Goal: Task Accomplishment & Management: Manage account settings

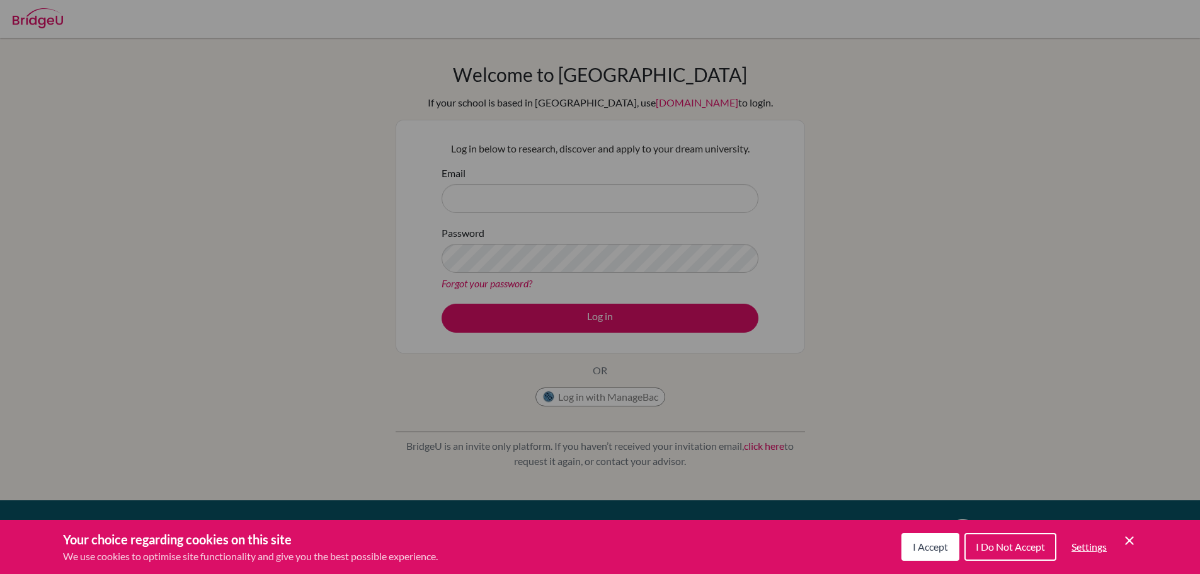
click at [922, 553] on button "I Accept" at bounding box center [930, 547] width 58 height 28
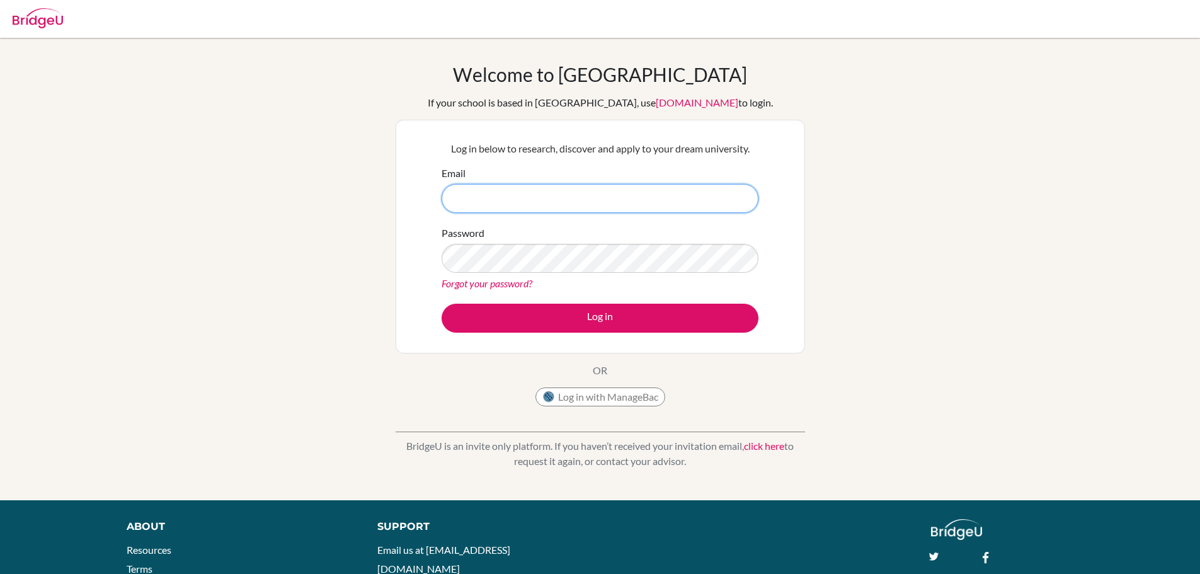
click at [604, 200] on input "Email" at bounding box center [600, 198] width 317 height 29
type input "[EMAIL_ADDRESS][DOMAIN_NAME]"
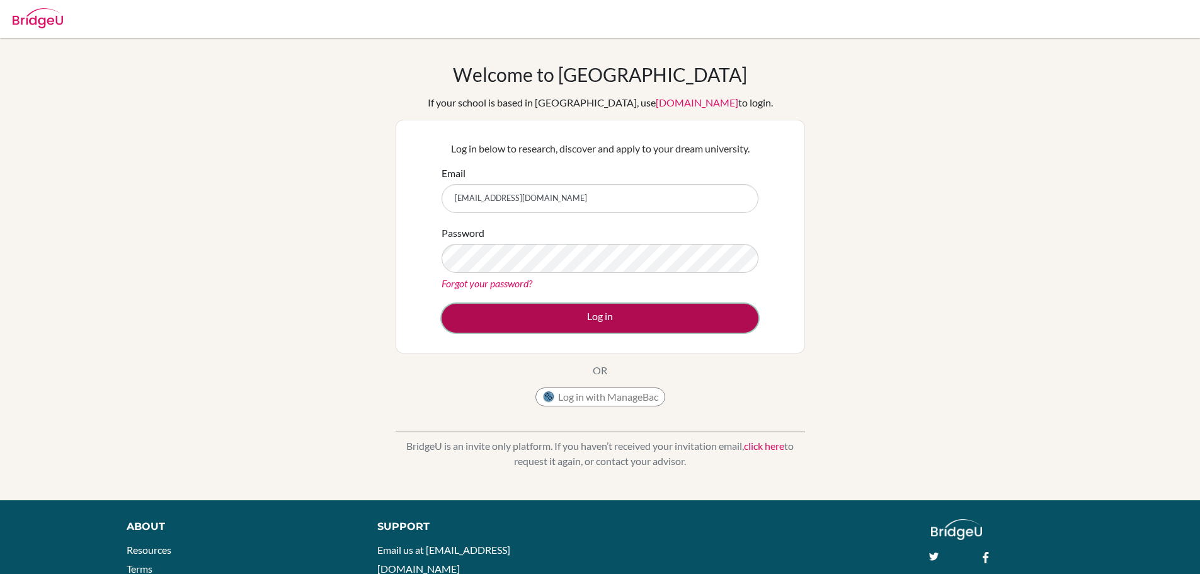
click at [583, 320] on button "Log in" at bounding box center [600, 318] width 317 height 29
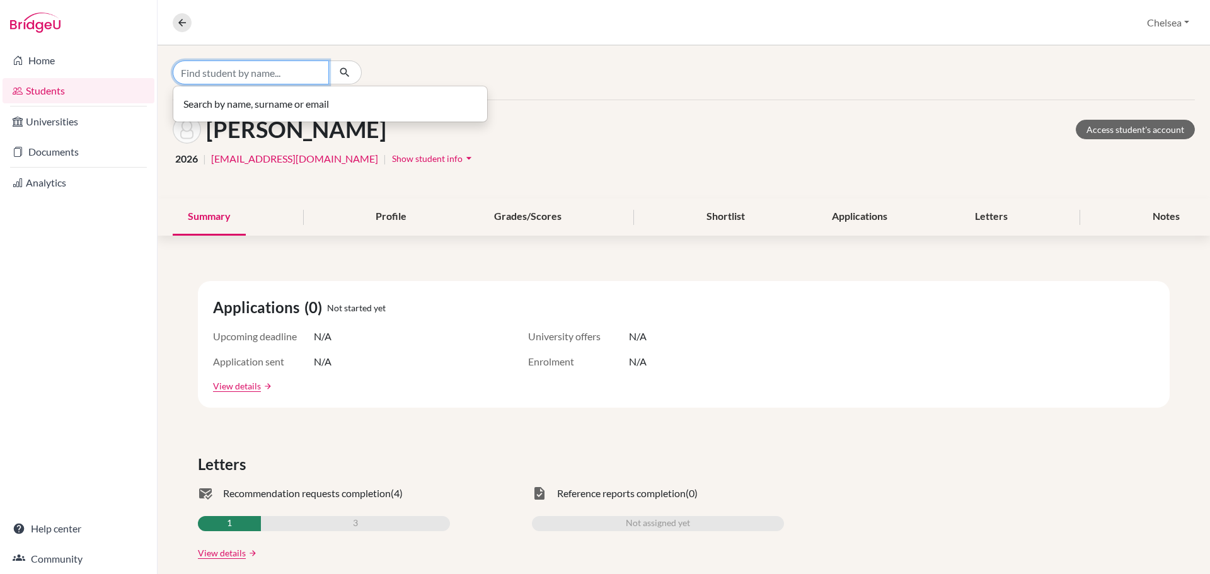
click at [255, 76] on input "Find student by name..." at bounding box center [251, 72] width 156 height 24
click at [246, 69] on input "Find student by name..." at bounding box center [251, 72] width 156 height 24
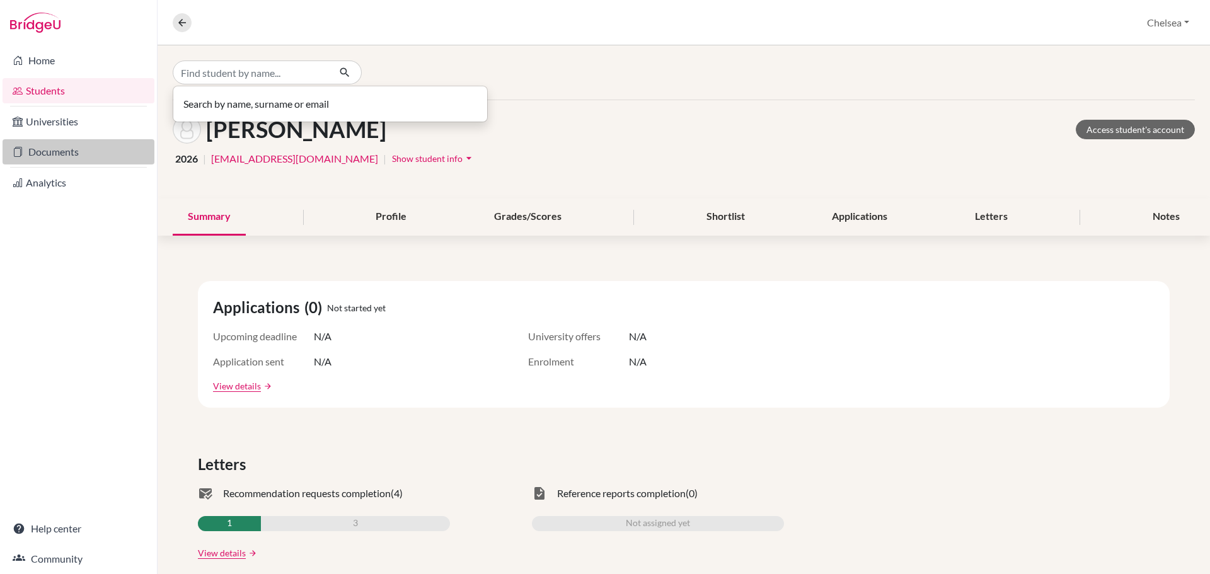
click at [117, 144] on link "Documents" at bounding box center [79, 151] width 152 height 25
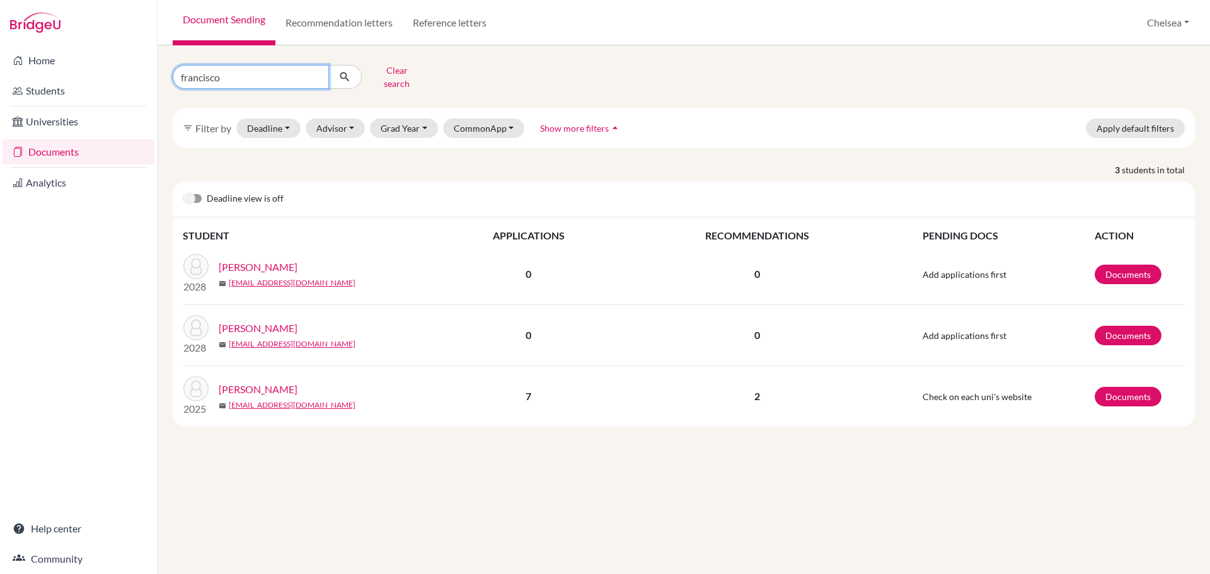
drag, startPoint x: 255, startPoint y: 77, endPoint x: 154, endPoint y: 76, distance: 101.4
click at [154, 76] on div "Home Students Universities Documents Analytics Help center Community Document S…" at bounding box center [605, 287] width 1210 height 574
type input "isabel"
click button "submit" at bounding box center [344, 77] width 33 height 24
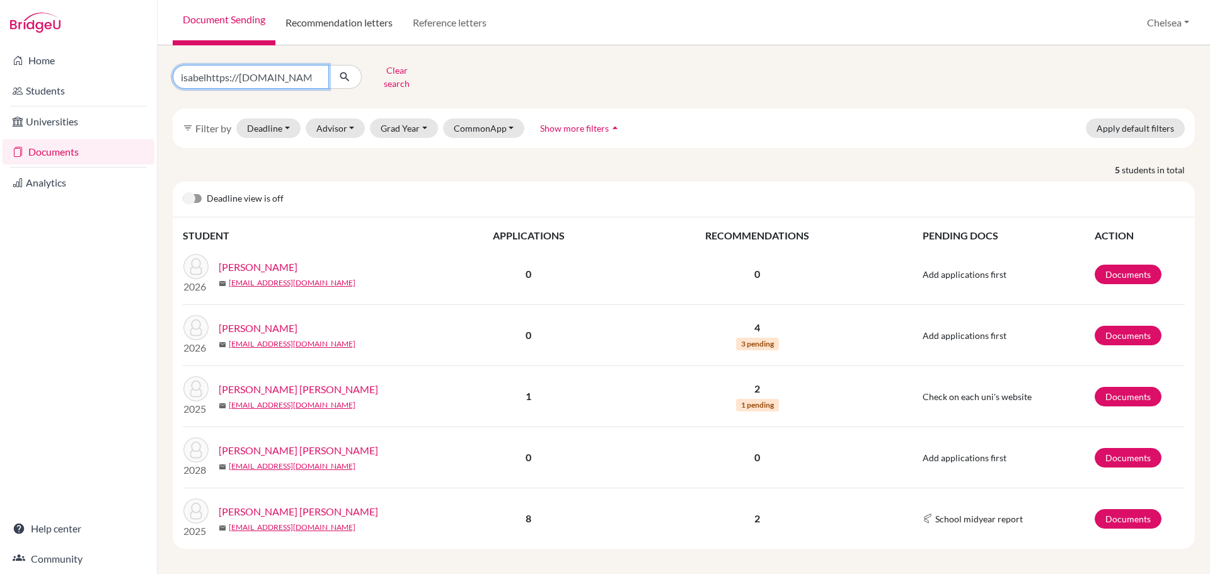
type input "isabelhttps://app.bridge-u.com/v2/schools/544/document_sending/311176"
click at [349, 25] on link "Recommendation letters" at bounding box center [338, 22] width 127 height 45
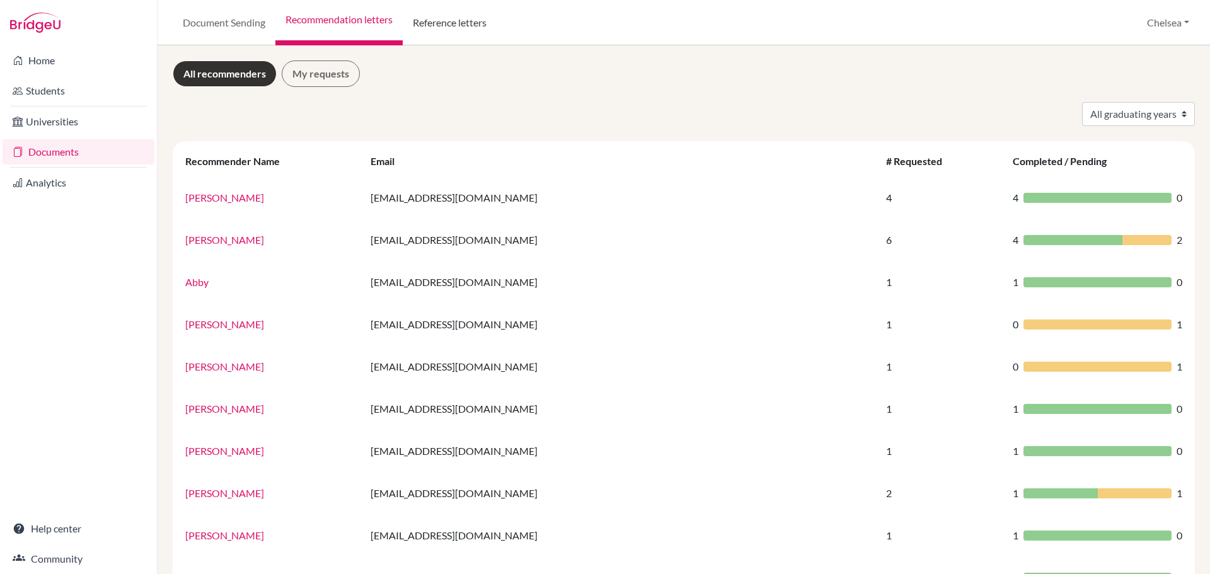
click at [429, 23] on link "Reference letters" at bounding box center [450, 22] width 94 height 45
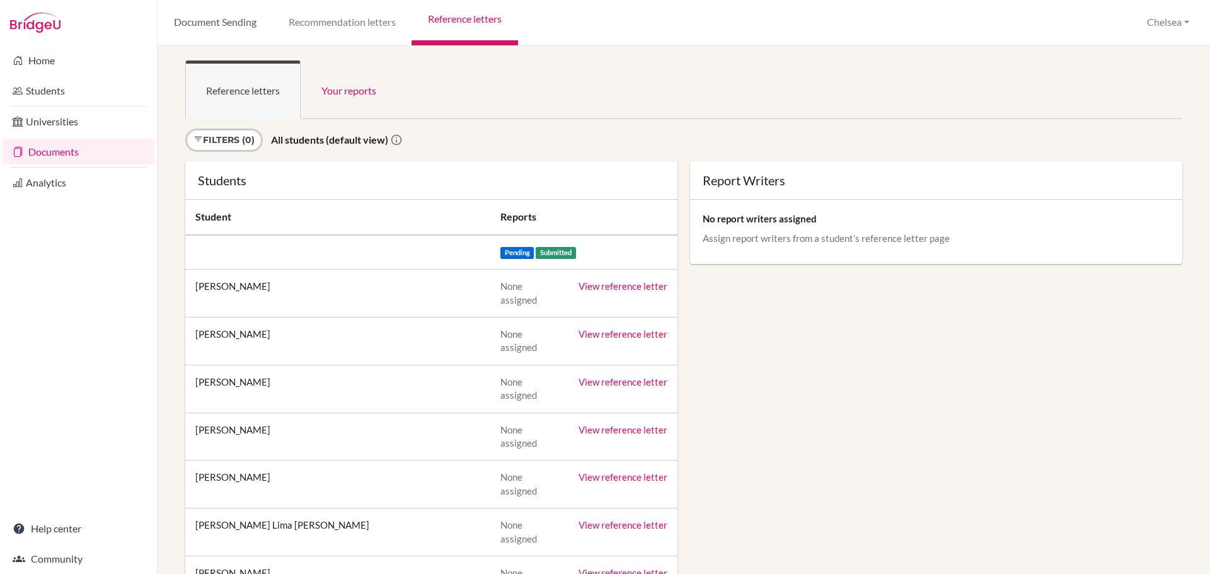
click at [231, 25] on link "Document Sending" at bounding box center [214, 22] width 115 height 45
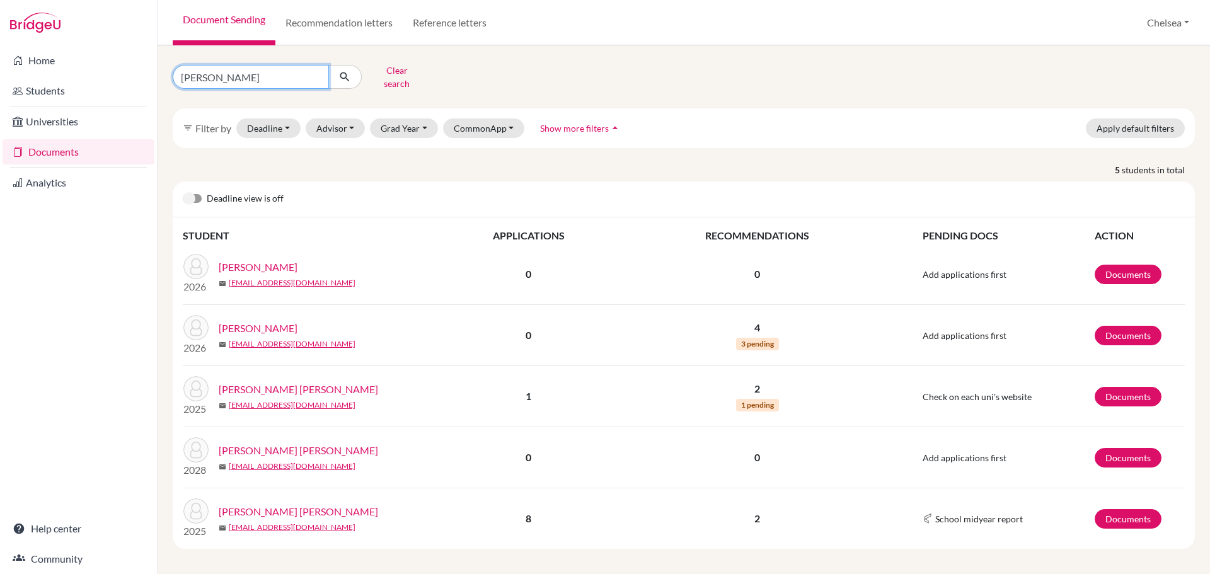
click at [272, 73] on input "isabel" at bounding box center [251, 77] width 156 height 24
click at [250, 321] on link "Cardoso, Isabel" at bounding box center [258, 328] width 79 height 15
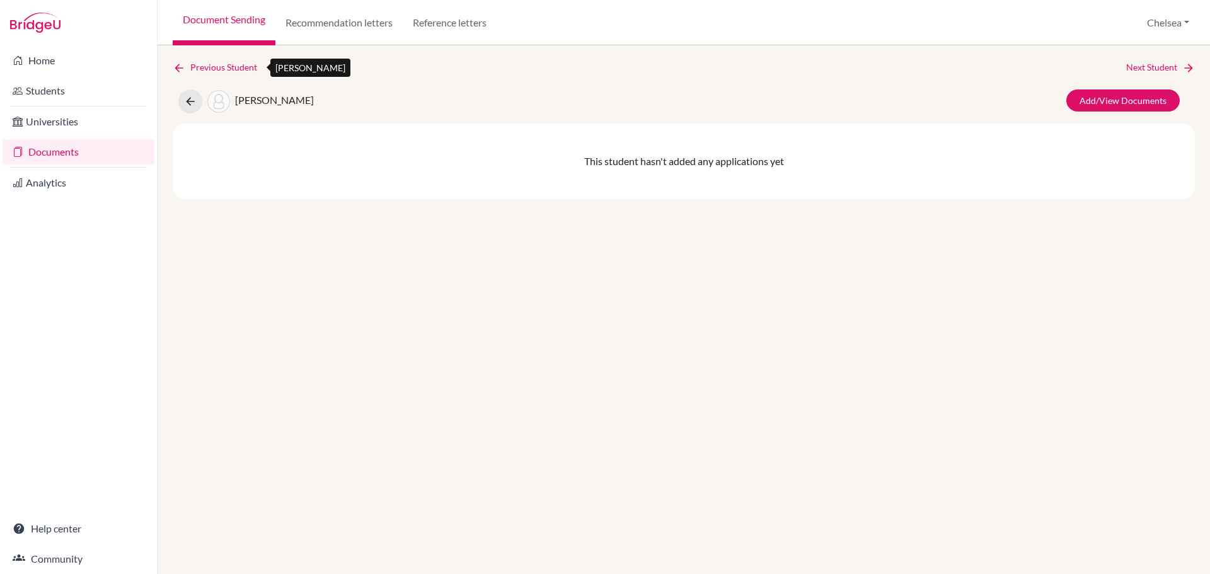
click at [198, 69] on link "Previous Student" at bounding box center [220, 67] width 94 height 14
click at [197, 100] on button at bounding box center [190, 101] width 24 height 24
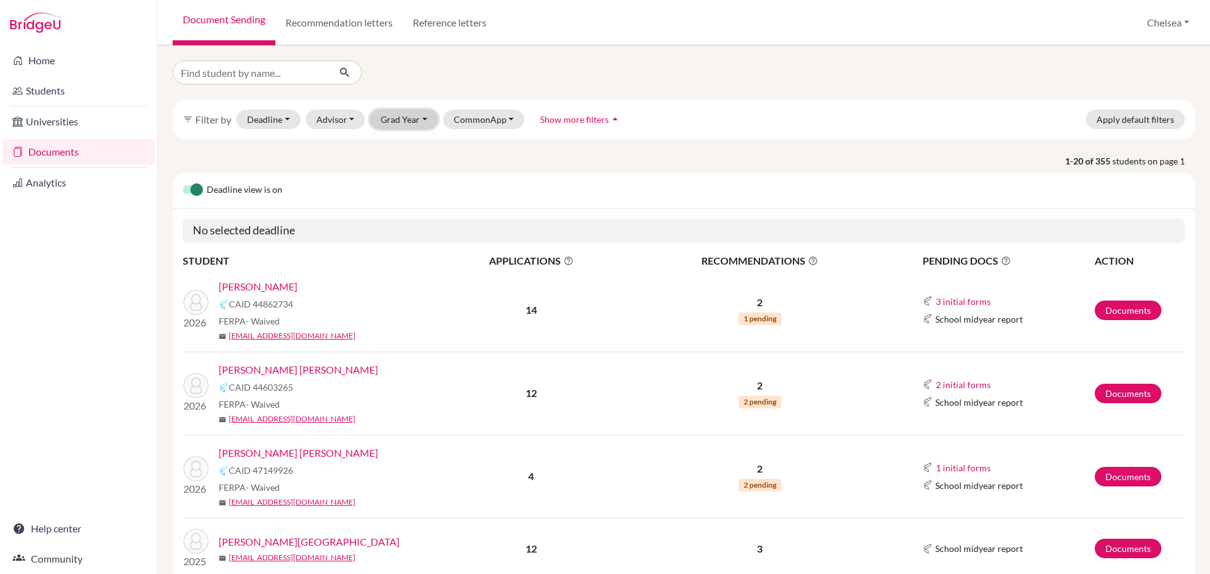
click at [399, 125] on button "Grad Year" at bounding box center [404, 120] width 68 height 20
click at [414, 183] on div "2026" at bounding box center [408, 186] width 44 height 15
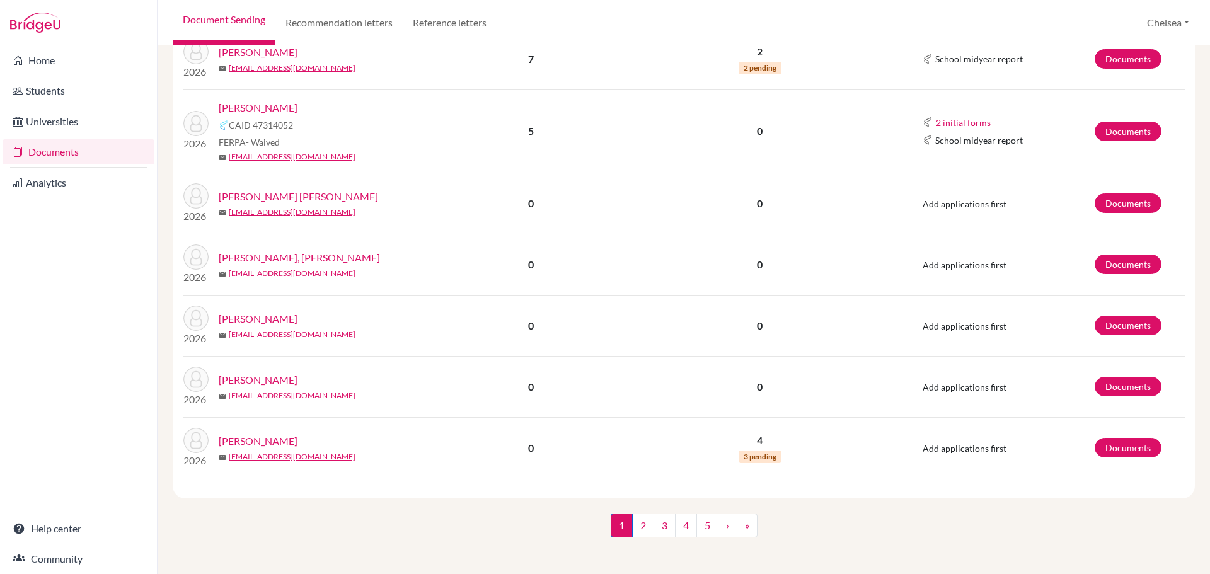
scroll to position [1654, 0]
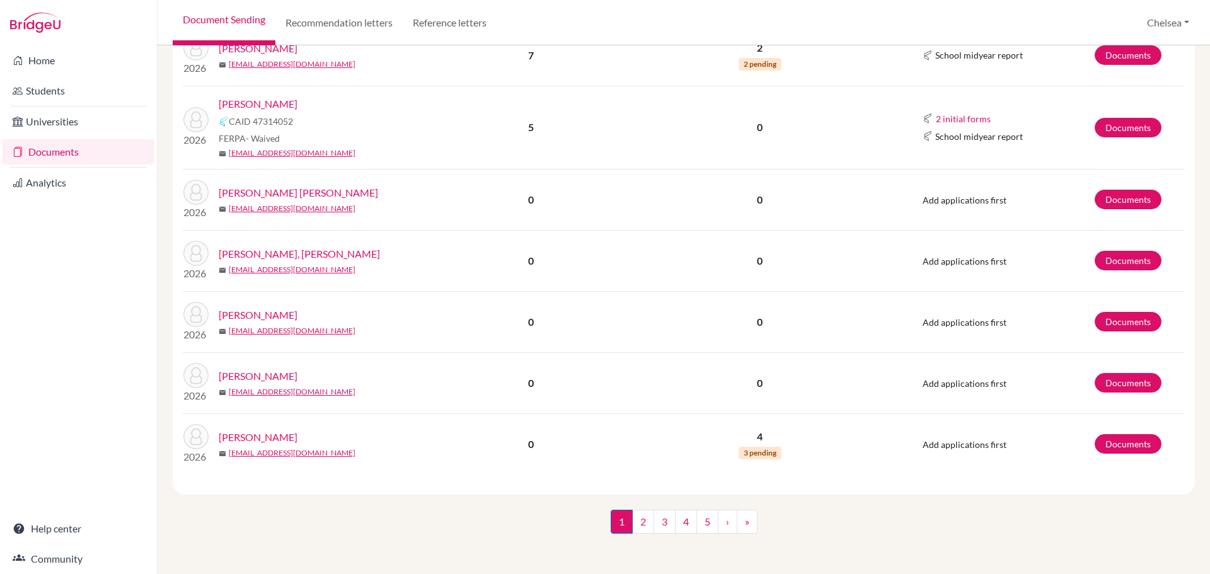
click at [269, 437] on link "[PERSON_NAME]" at bounding box center [258, 437] width 79 height 15
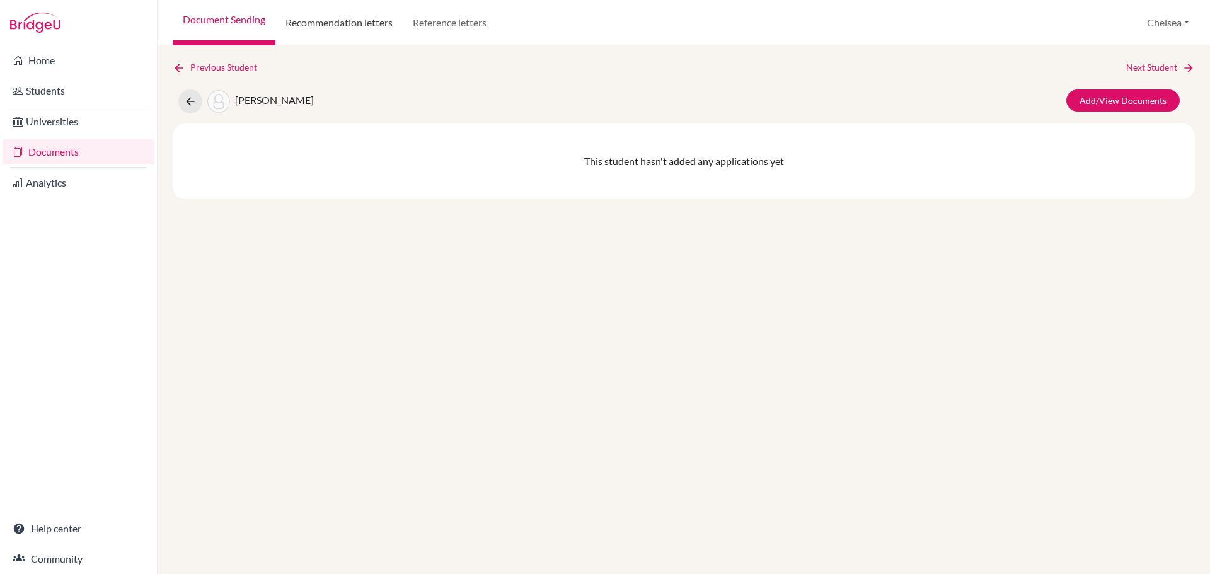
click at [312, 28] on link "Recommendation letters" at bounding box center [338, 22] width 127 height 45
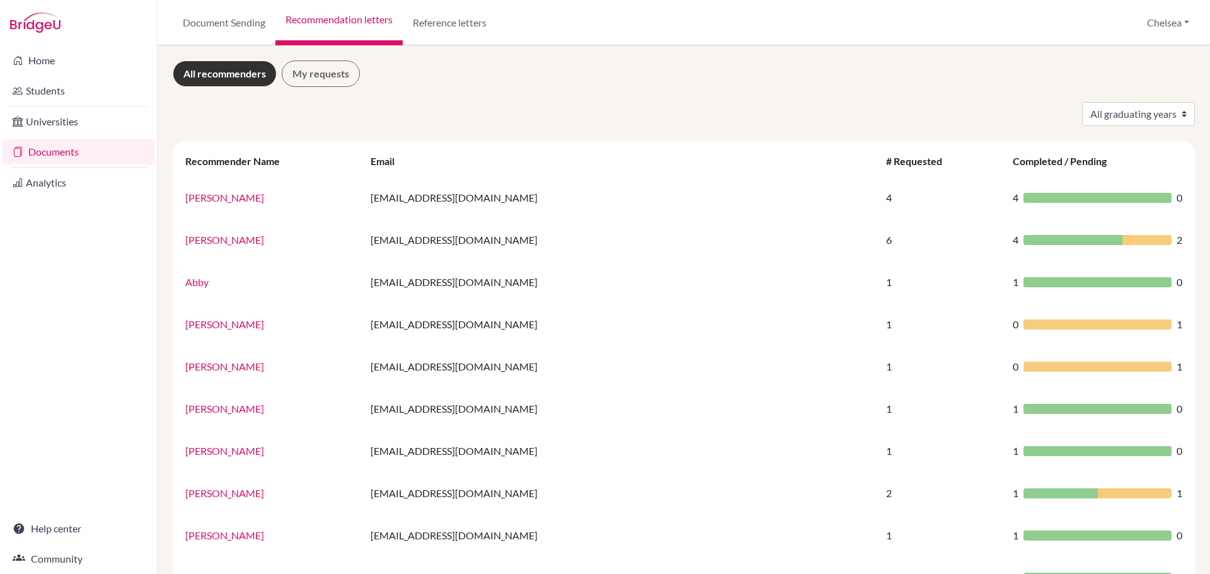
click at [62, 154] on link "Documents" at bounding box center [79, 151] width 152 height 25
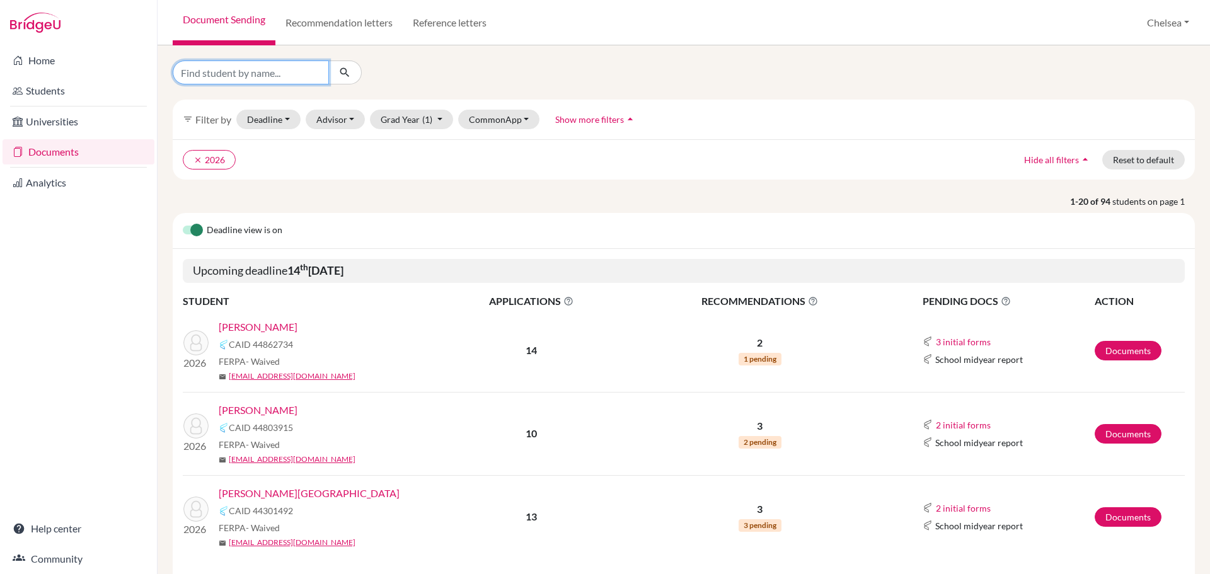
click at [219, 72] on input "Find student by name..." at bounding box center [251, 72] width 156 height 24
type input "[PERSON_NAME]"
click button "submit" at bounding box center [344, 72] width 33 height 24
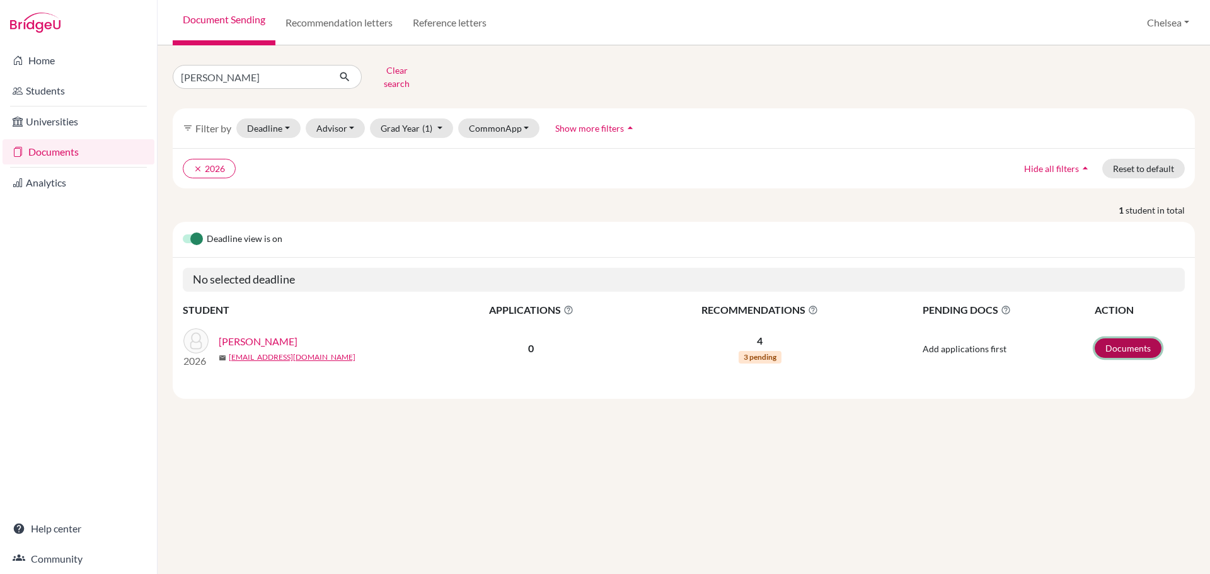
click at [1127, 341] on link "Documents" at bounding box center [1127, 348] width 67 height 20
click at [238, 334] on link "[PERSON_NAME]" at bounding box center [258, 341] width 79 height 15
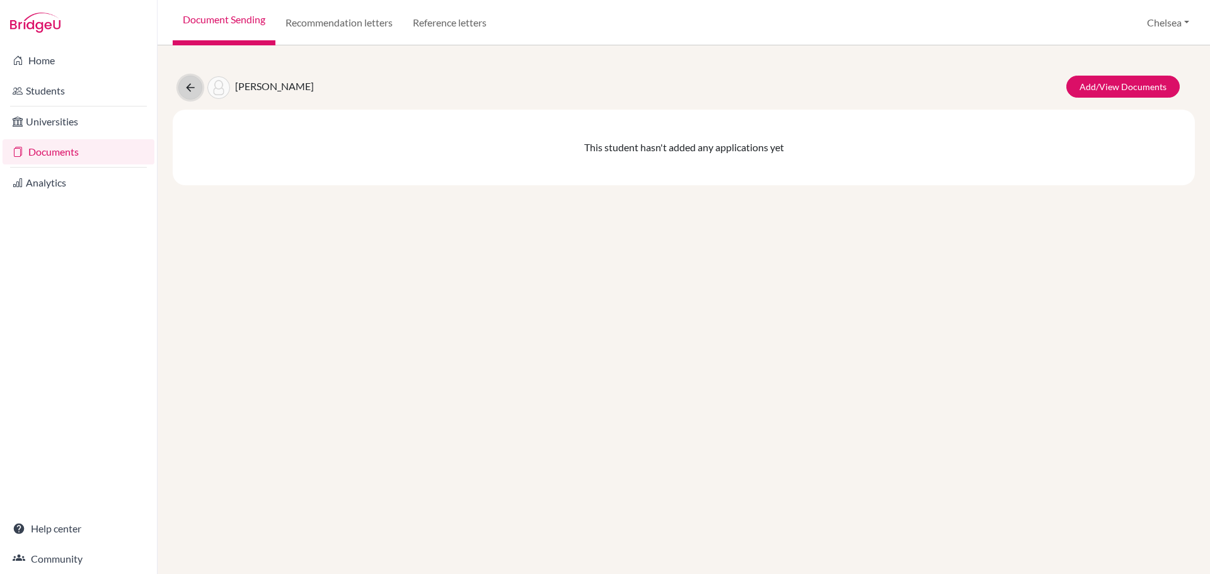
click at [184, 88] on icon at bounding box center [190, 87] width 13 height 13
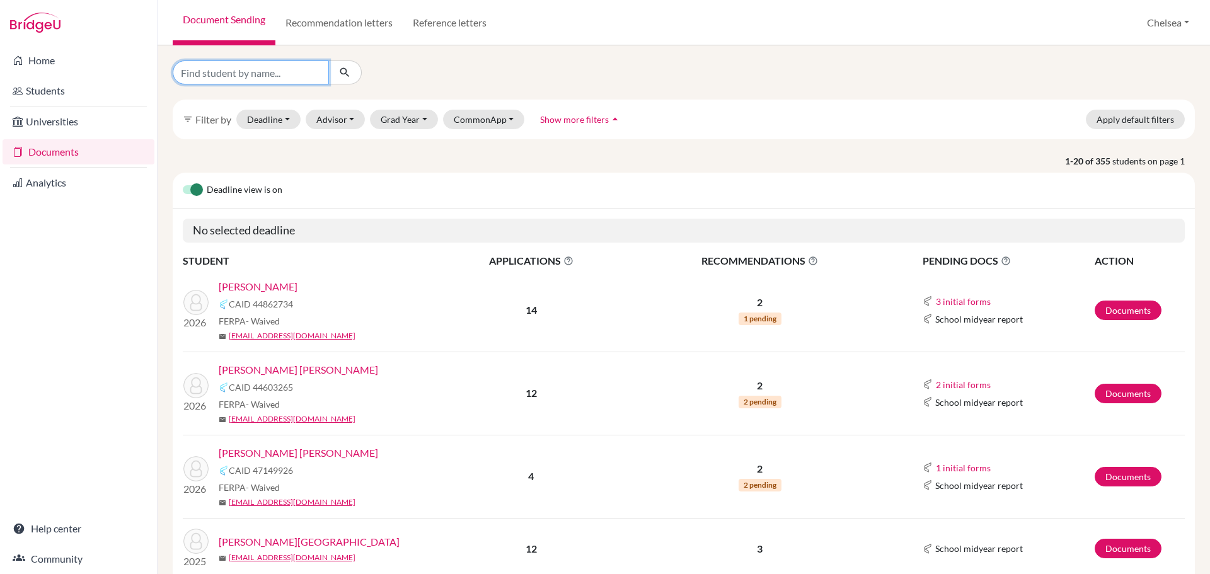
click at [226, 81] on input "Find student by name..." at bounding box center [251, 72] width 156 height 24
type input "ziyi"
click button "submit" at bounding box center [344, 72] width 33 height 24
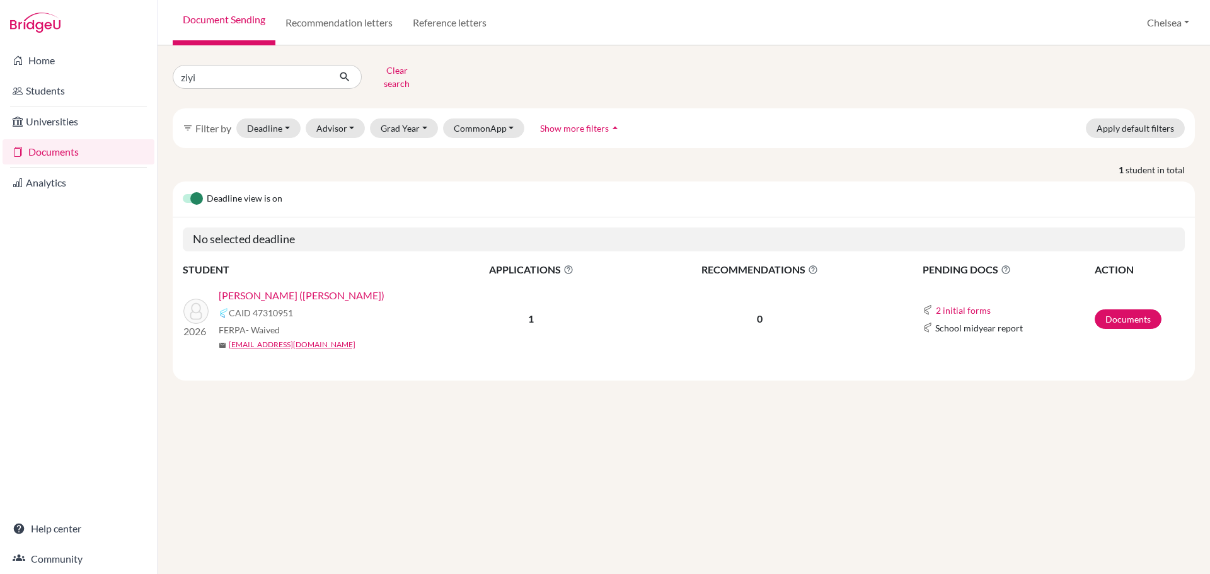
click at [250, 289] on link "[PERSON_NAME] ([PERSON_NAME])" at bounding box center [302, 295] width 166 height 15
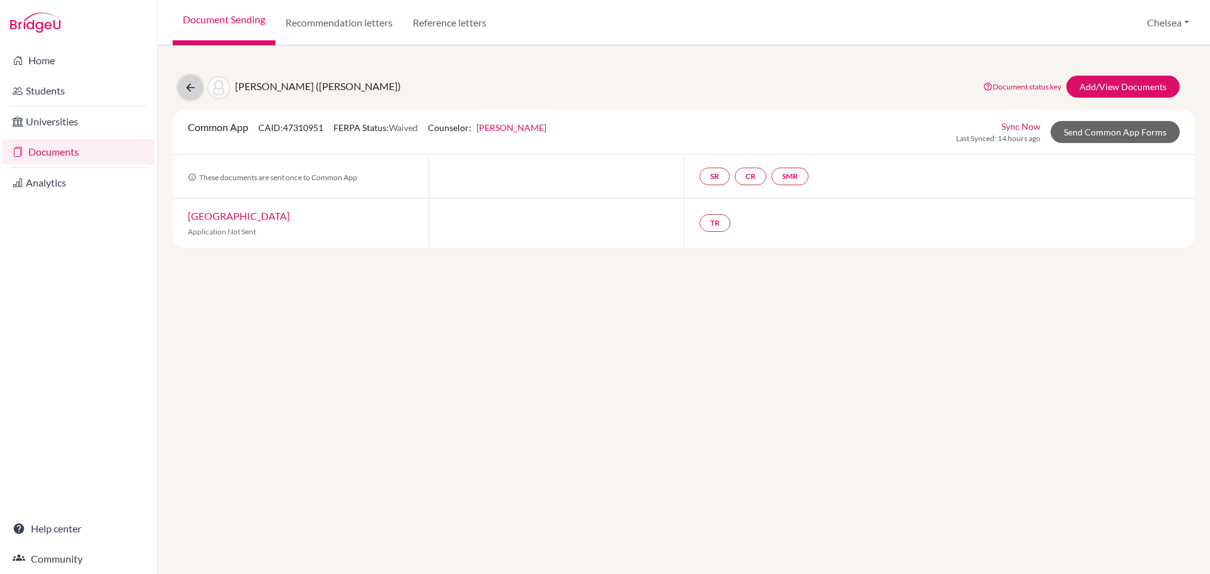
click at [189, 86] on icon at bounding box center [190, 87] width 13 height 13
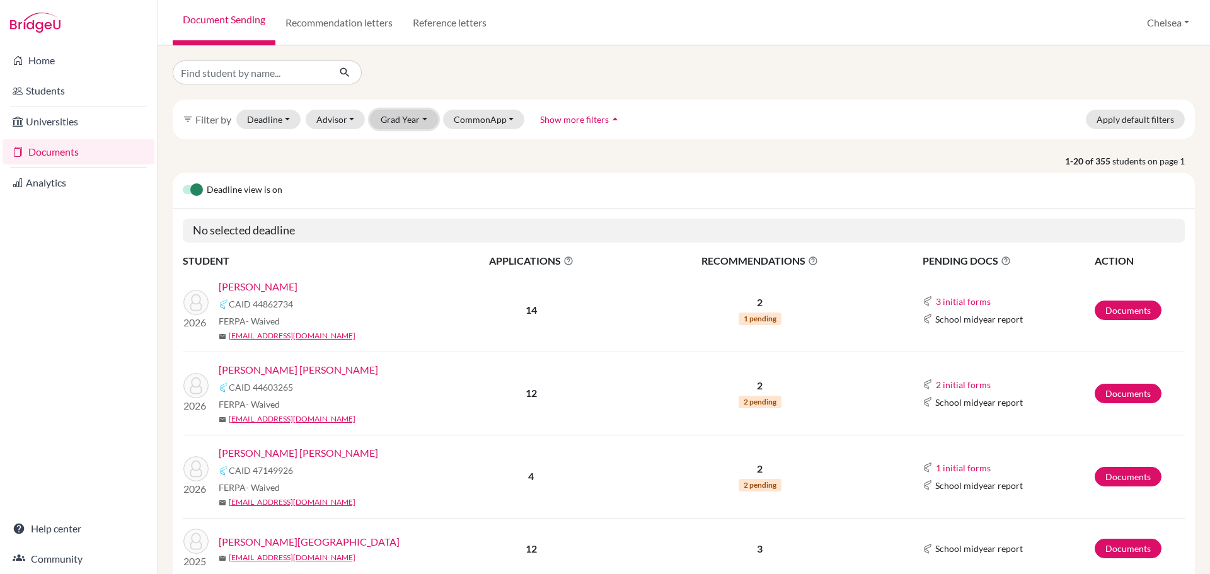
click at [413, 122] on button "Grad Year" at bounding box center [404, 120] width 68 height 20
click at [401, 192] on span "2026" at bounding box center [397, 186] width 23 height 15
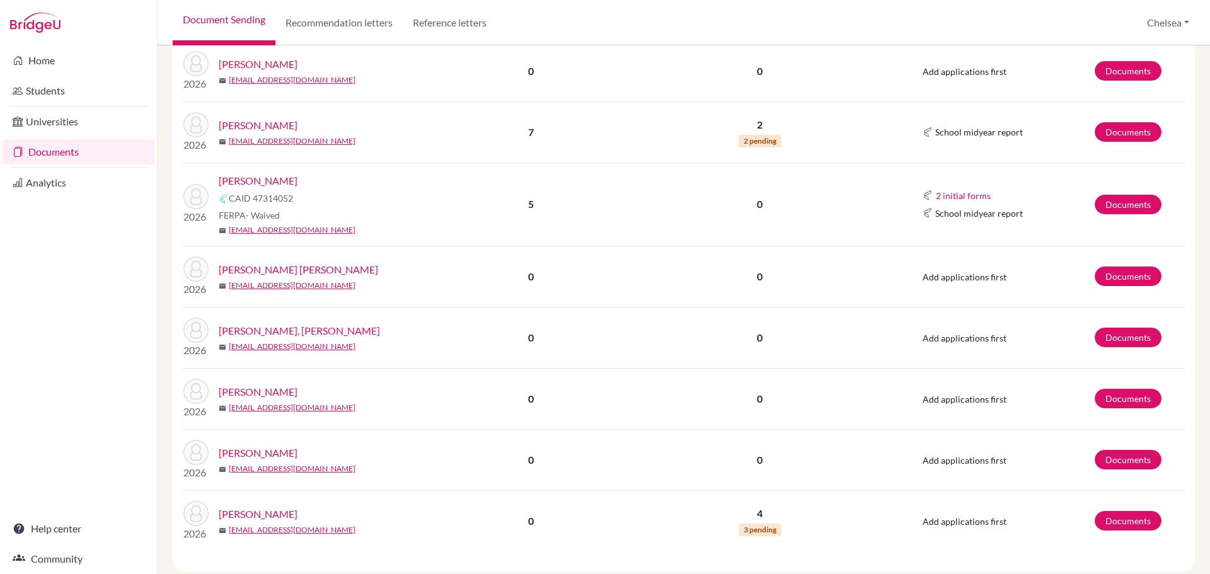
scroll to position [1638, 0]
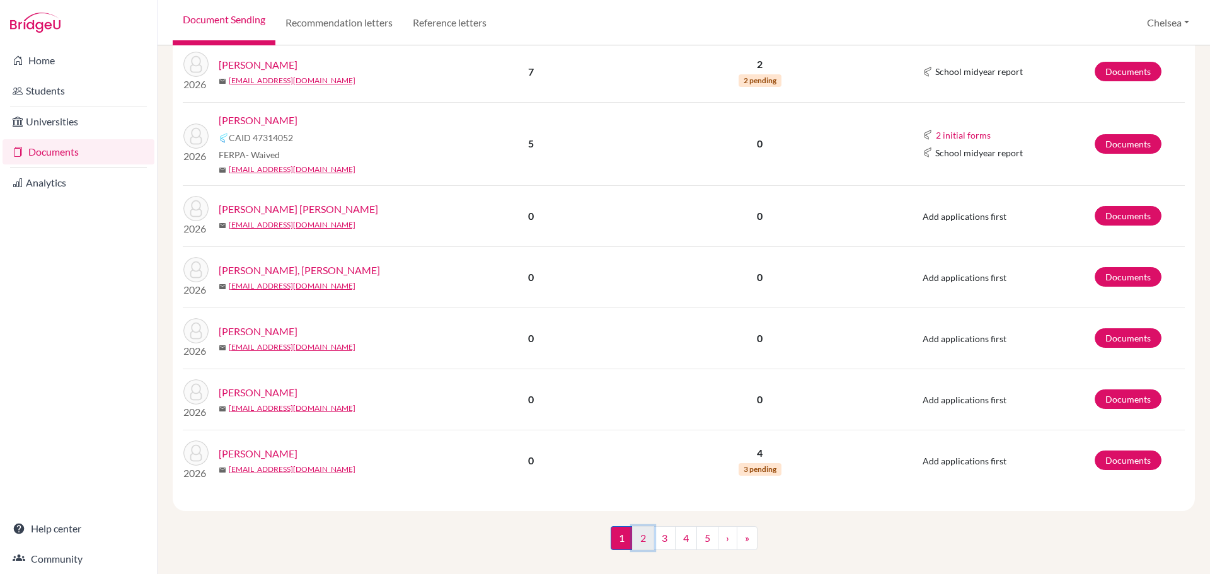
click at [639, 541] on link "2" at bounding box center [643, 538] width 22 height 24
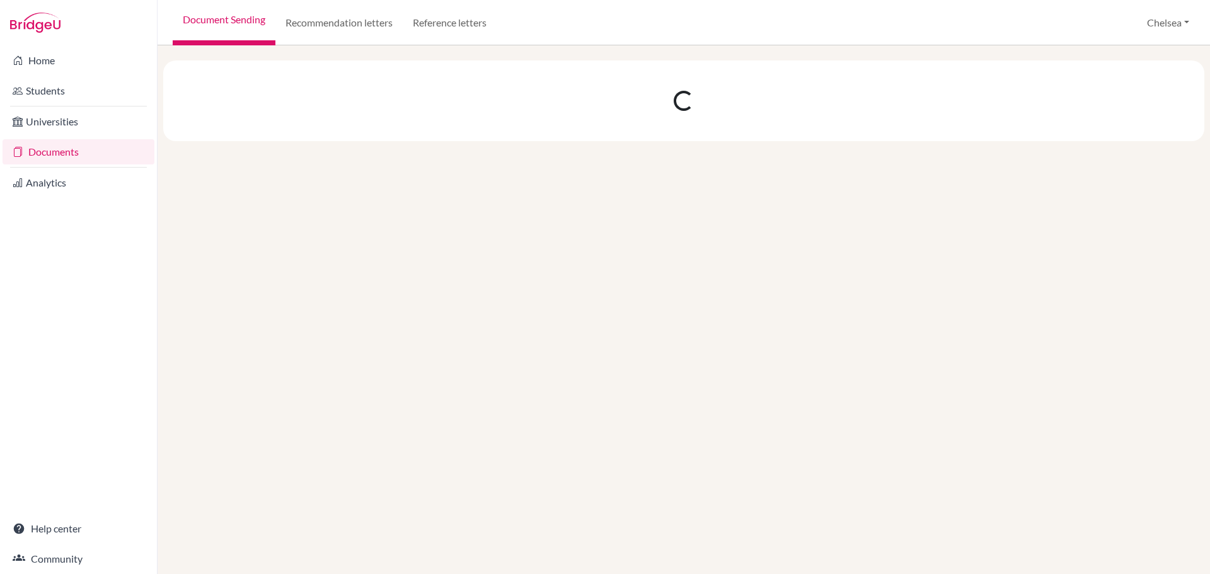
scroll to position [0, 0]
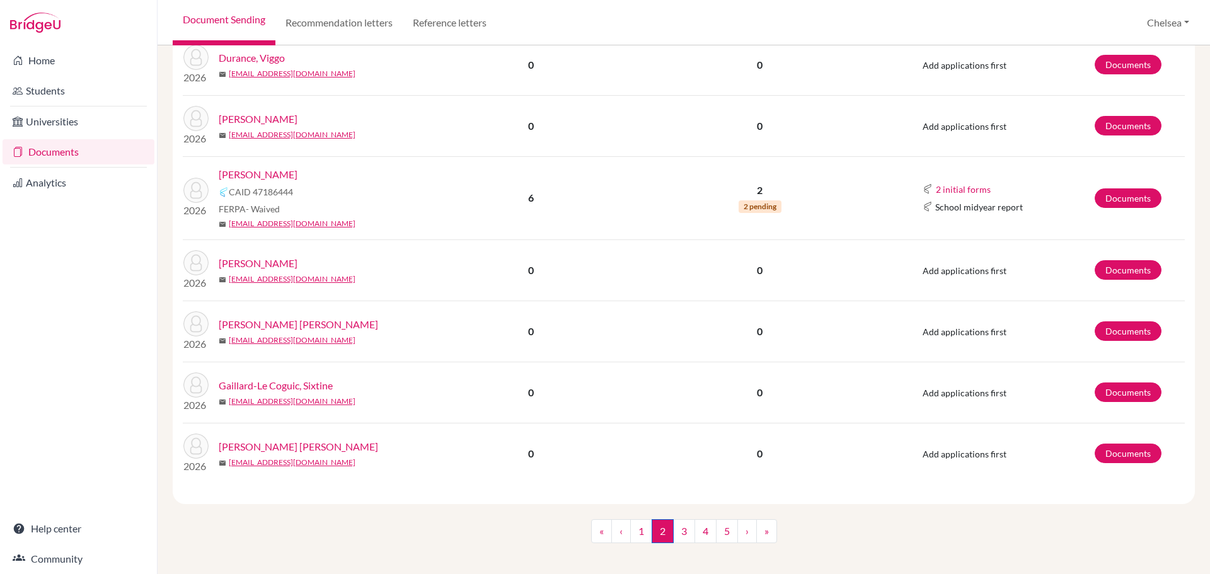
scroll to position [1124, 0]
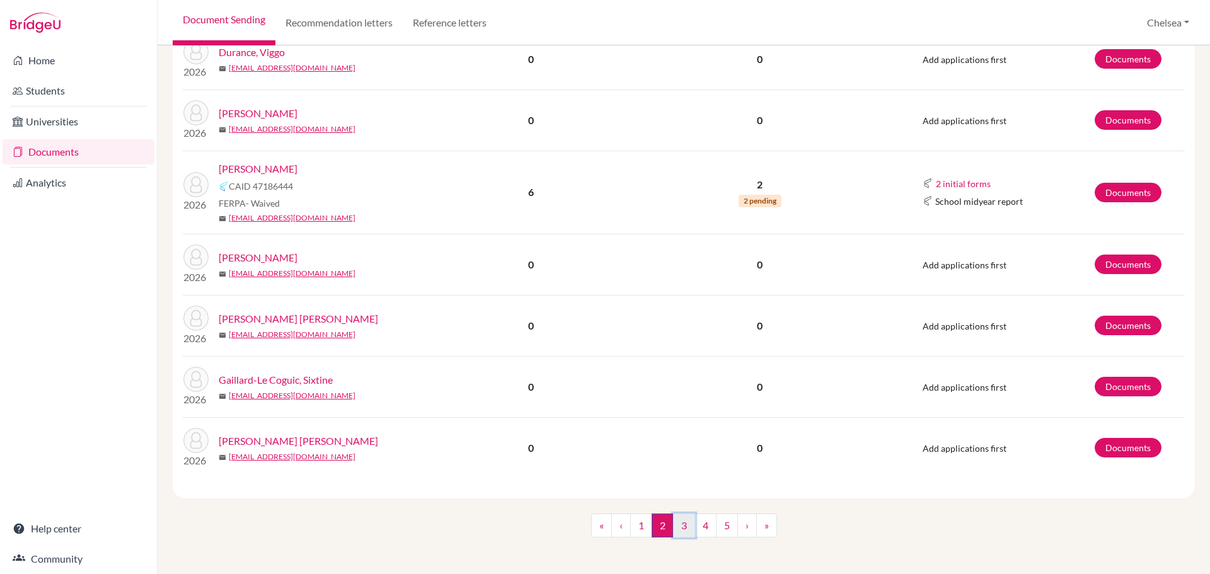
click at [682, 526] on link "3" at bounding box center [684, 525] width 22 height 24
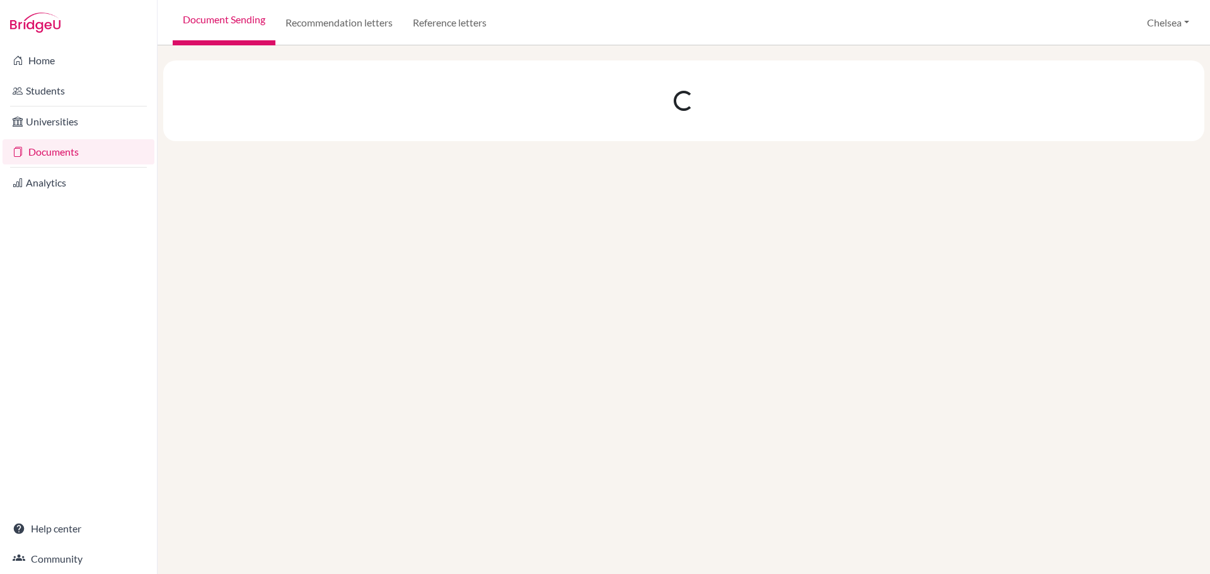
scroll to position [0, 0]
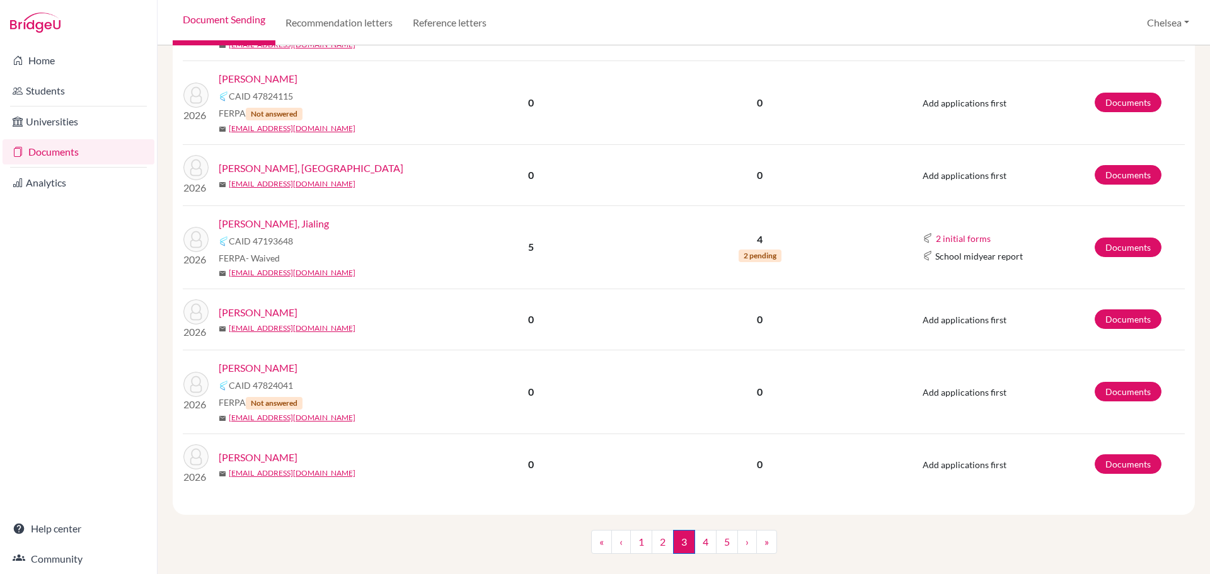
scroll to position [1134, 0]
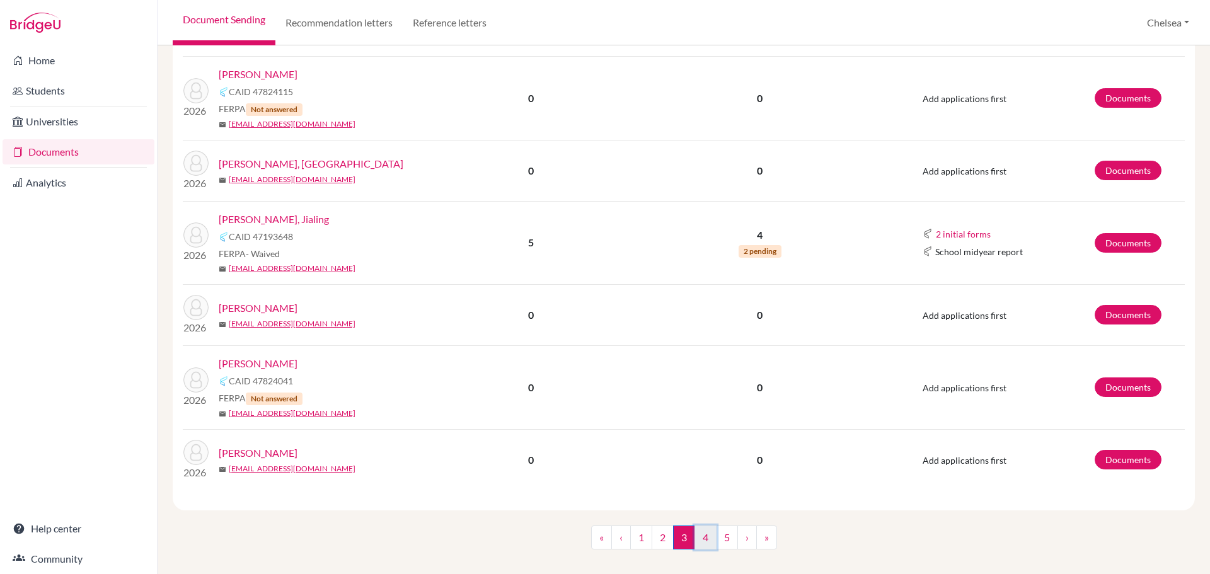
click at [701, 530] on link "4" at bounding box center [705, 537] width 22 height 24
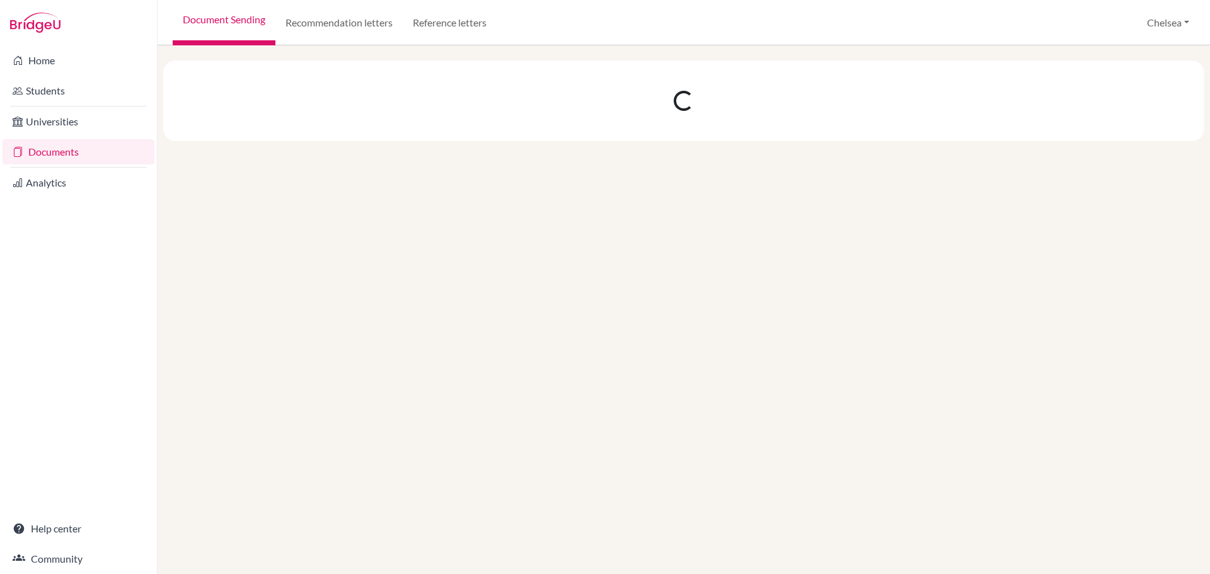
scroll to position [0, 0]
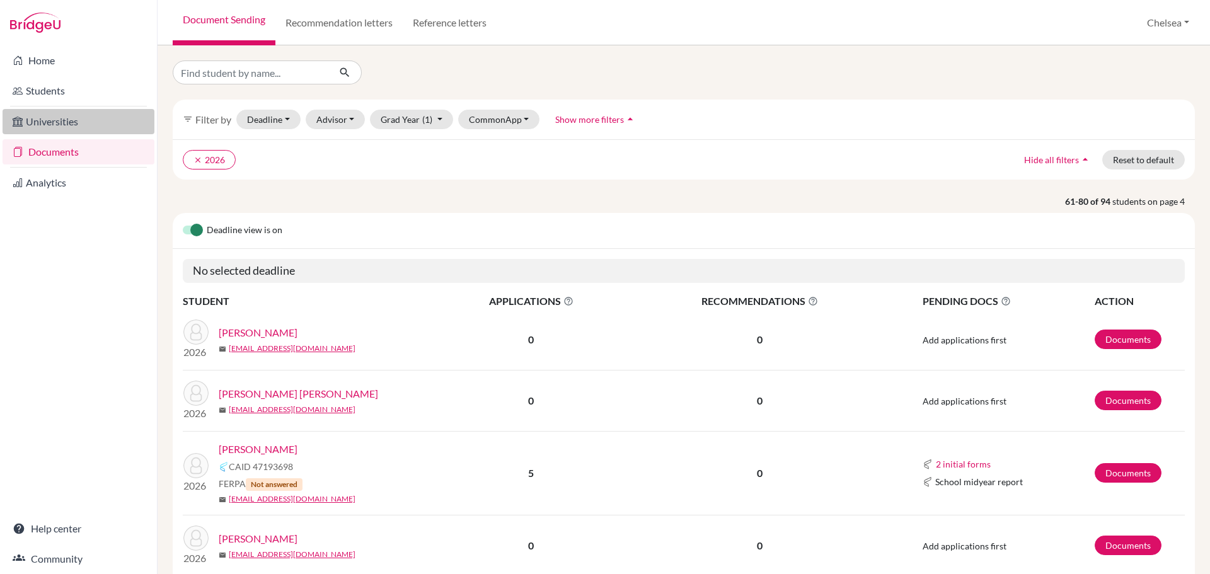
click at [79, 121] on link "Universities" at bounding box center [79, 121] width 152 height 25
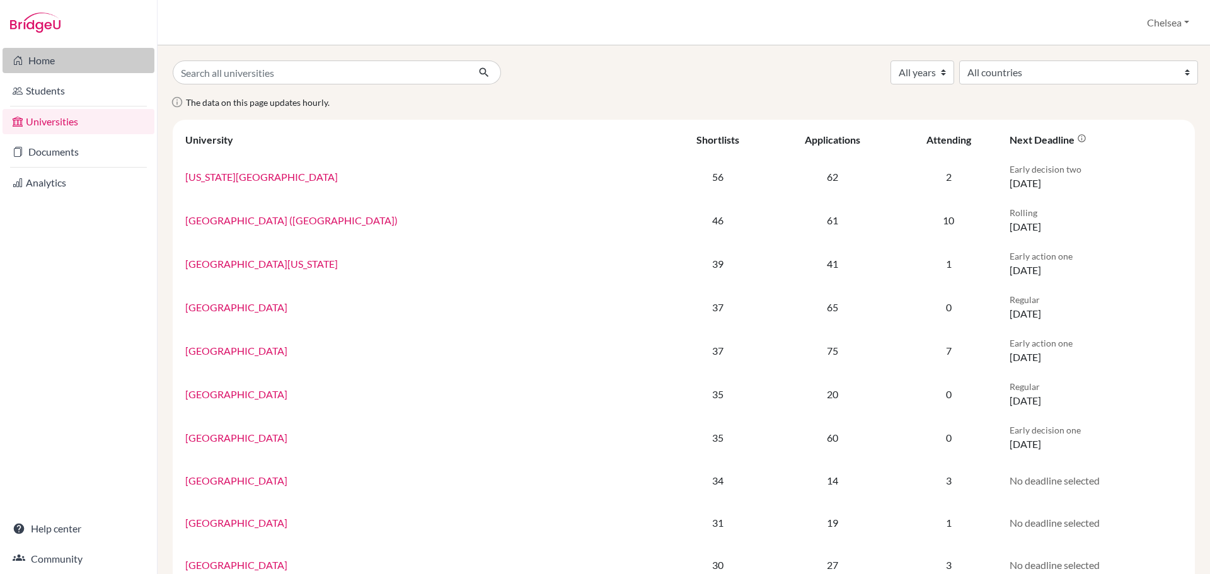
click at [79, 60] on link "Home" at bounding box center [79, 60] width 152 height 25
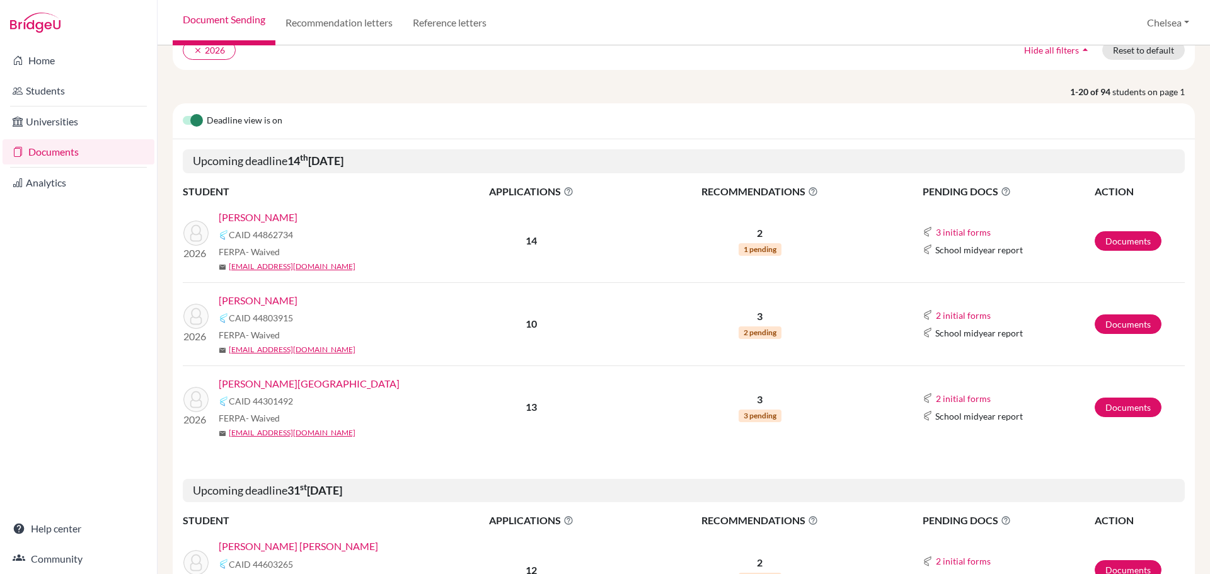
scroll to position [189, 0]
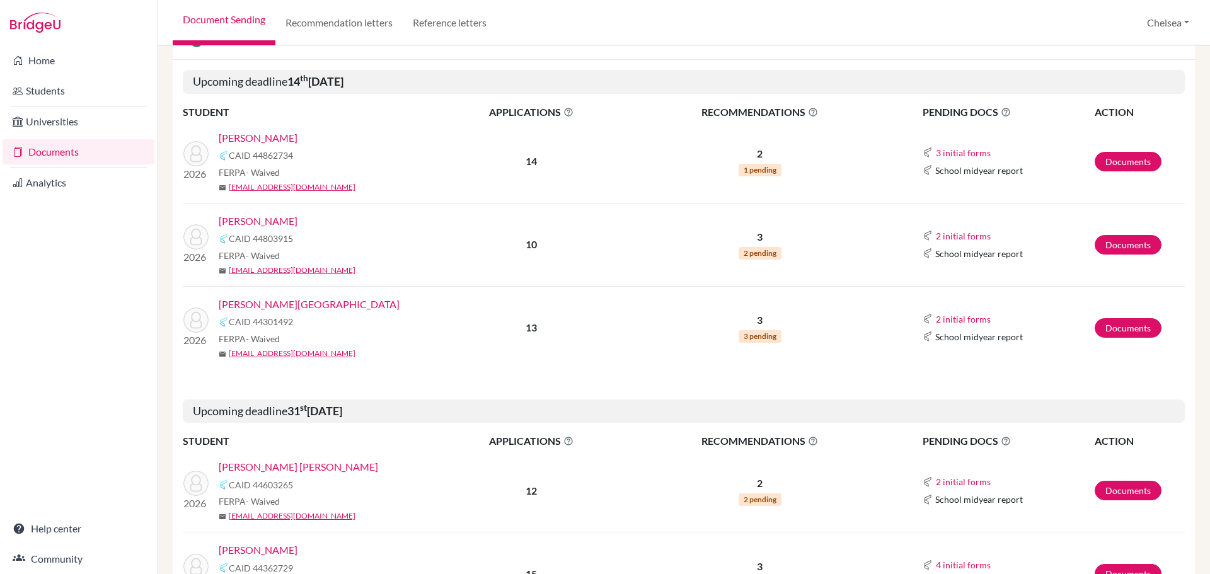
click at [254, 304] on link "[PERSON_NAME][GEOGRAPHIC_DATA]" at bounding box center [309, 304] width 181 height 15
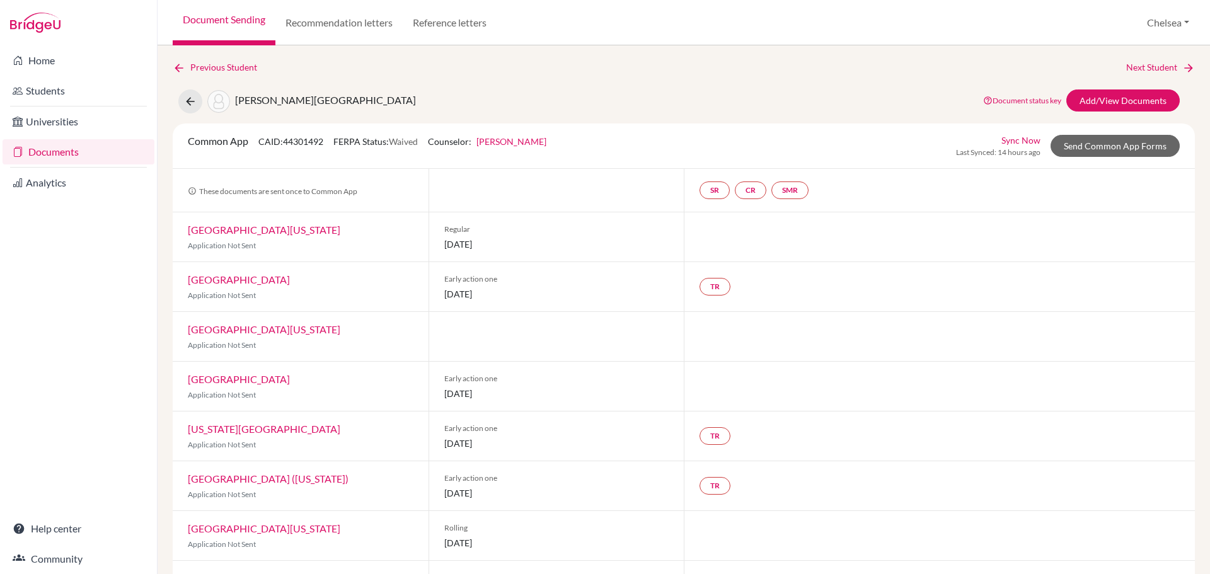
click at [498, 144] on link "[PERSON_NAME]" at bounding box center [511, 141] width 70 height 11
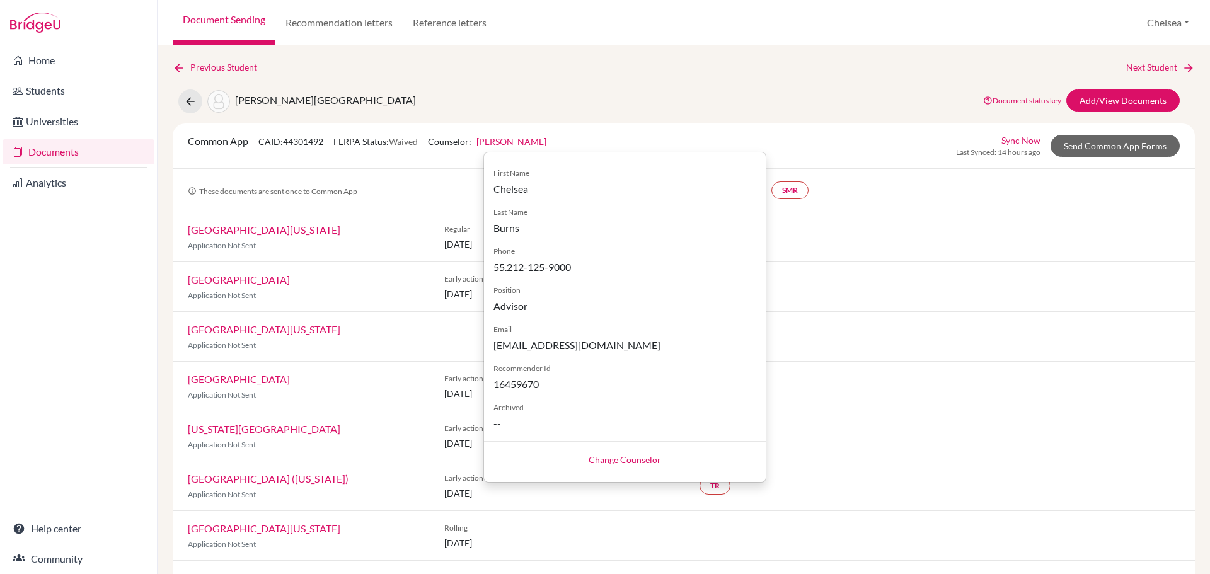
click at [867, 107] on div "[PERSON_NAME][GEOGRAPHIC_DATA] Document status key TR Requirement. Document not…" at bounding box center [683, 101] width 1041 height 24
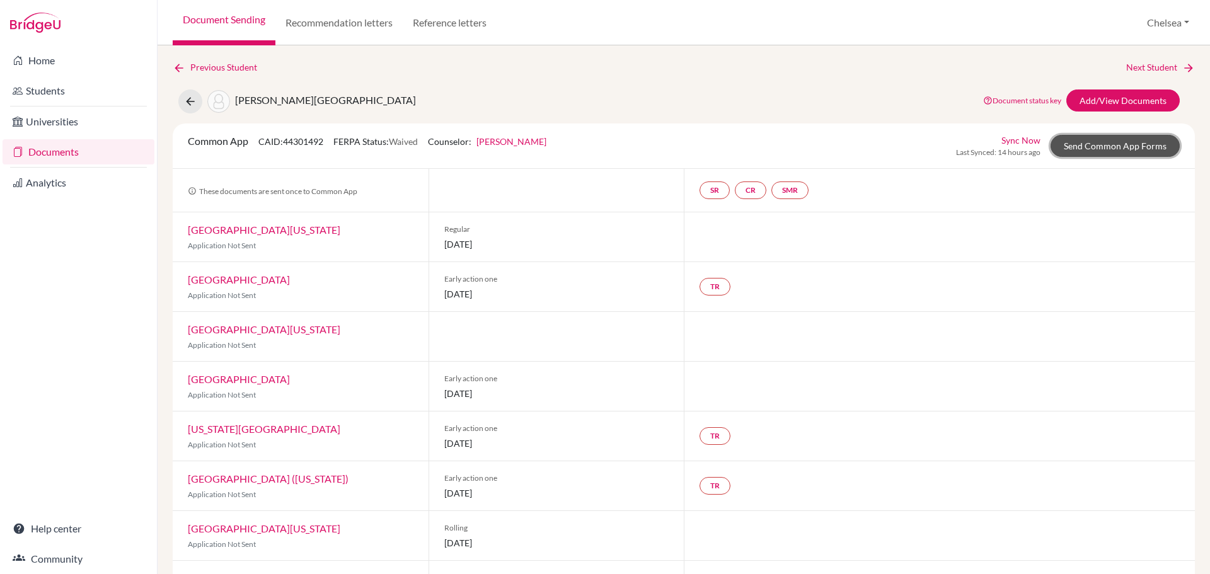
click at [1103, 145] on link "Send Common App Forms" at bounding box center [1114, 146] width 129 height 22
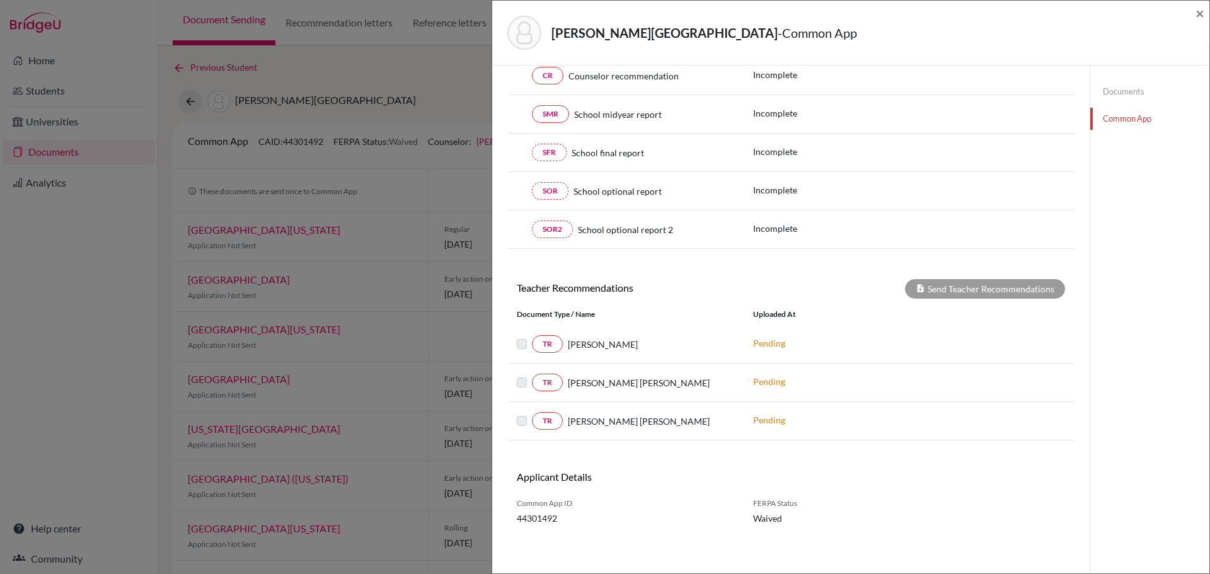
scroll to position [220, 0]
click at [532, 373] on label at bounding box center [532, 373] width 0 height 0
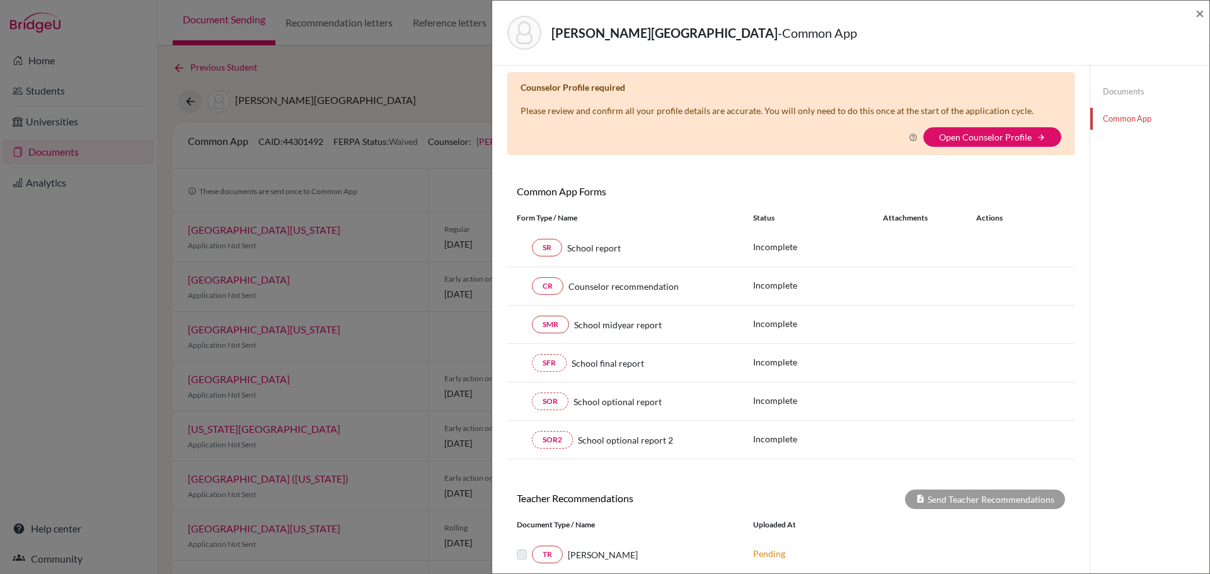
scroll to position [0, 0]
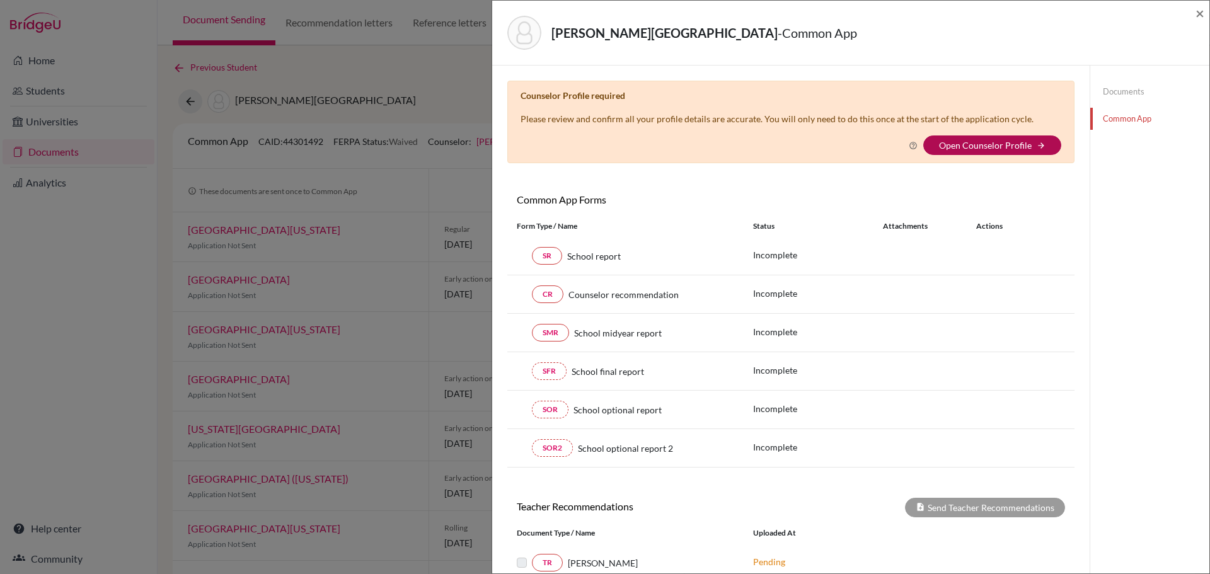
click at [961, 146] on link "Open Counselor Profile" at bounding box center [985, 145] width 93 height 11
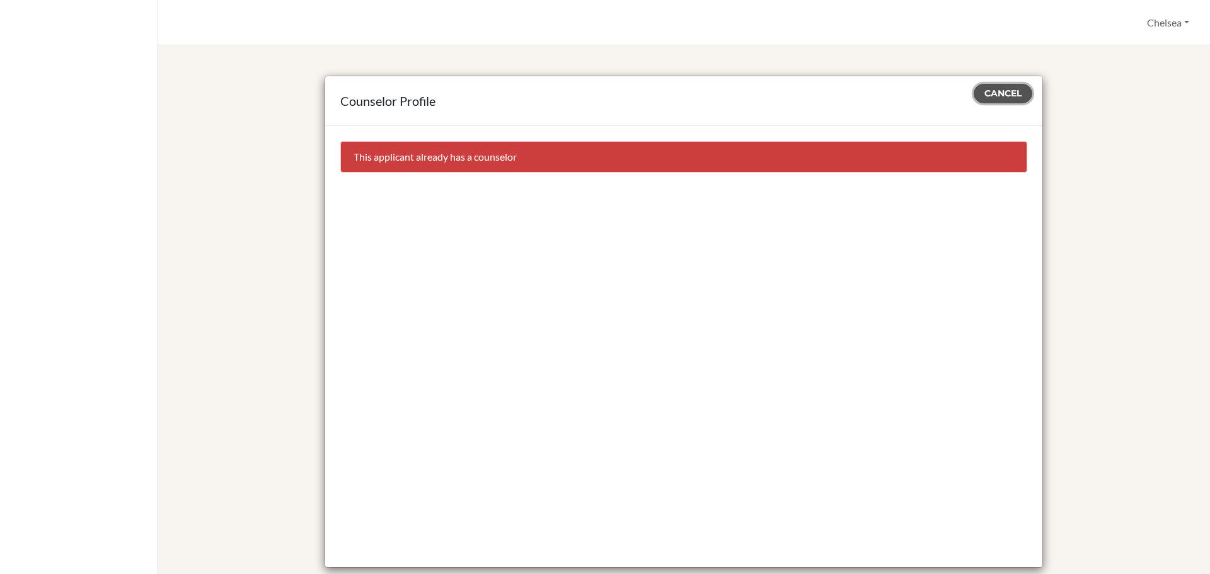
click at [1000, 94] on span "Cancel" at bounding box center [1002, 93] width 37 height 11
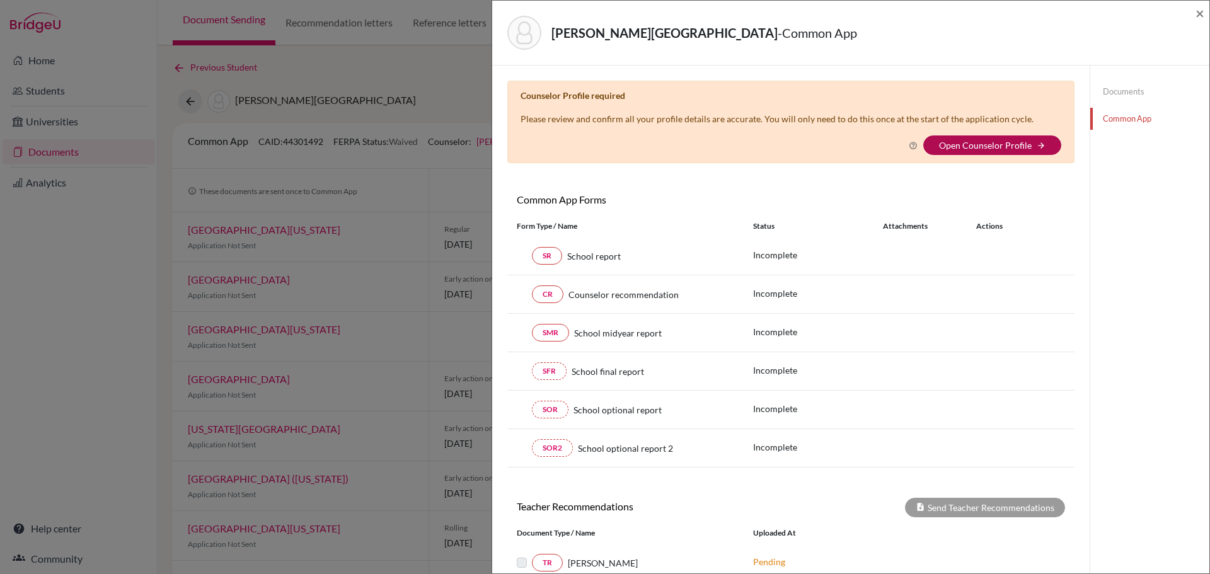
click at [981, 146] on link "Open Counselor Profile" at bounding box center [985, 145] width 93 height 11
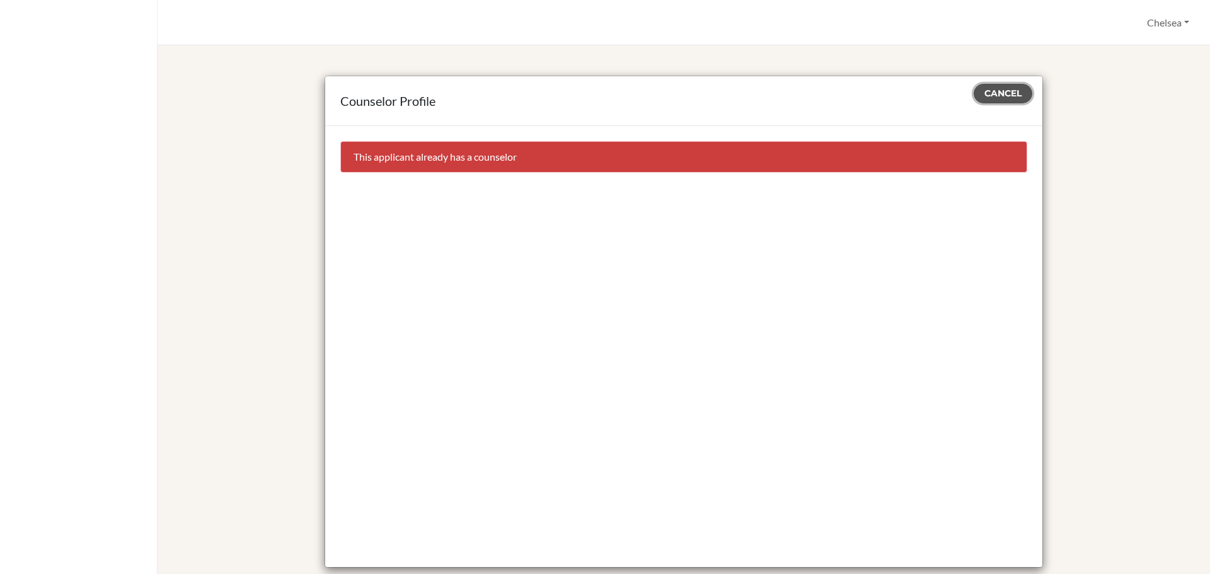
click at [992, 94] on span "Cancel" at bounding box center [1002, 93] width 37 height 11
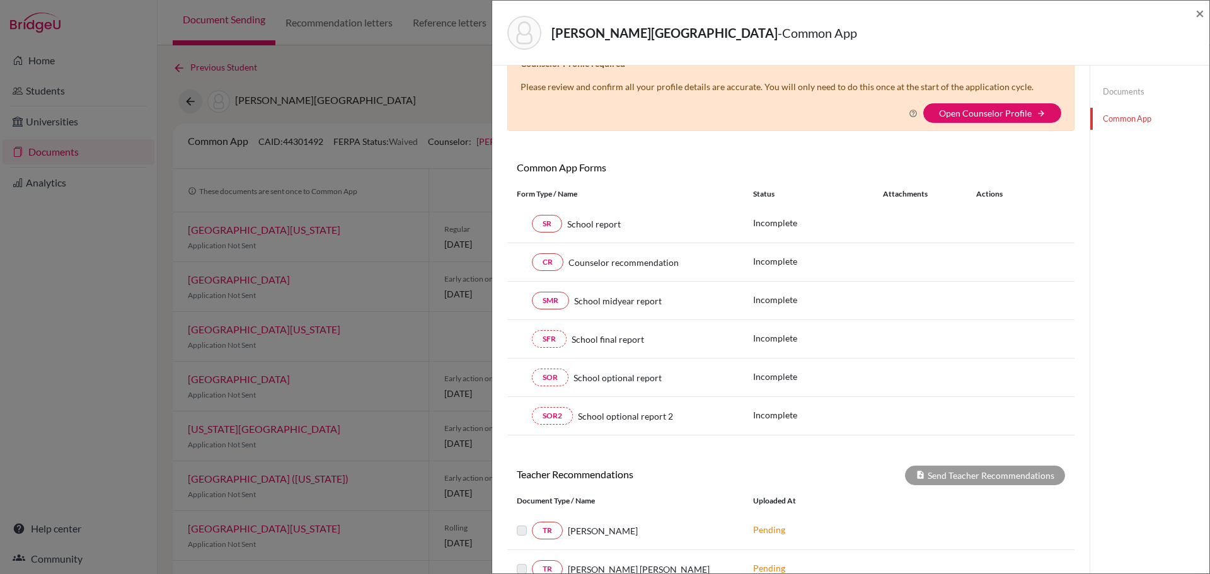
scroll to position [31, 0]
click at [1199, 14] on span "×" at bounding box center [1199, 13] width 9 height 18
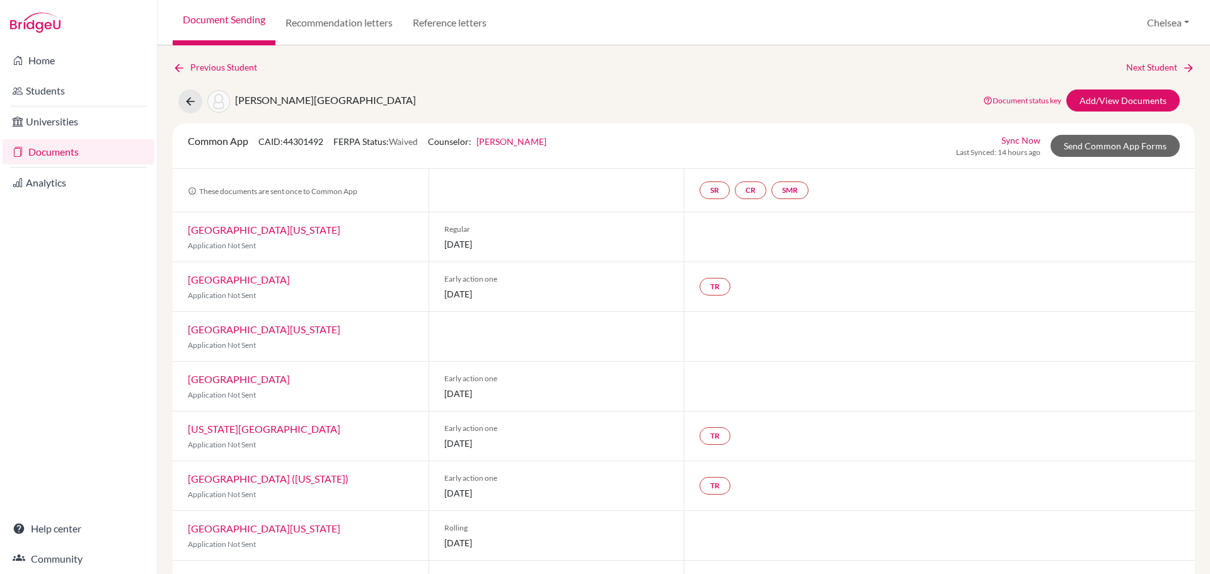
click at [518, 140] on link "[PERSON_NAME]" at bounding box center [511, 141] width 70 height 11
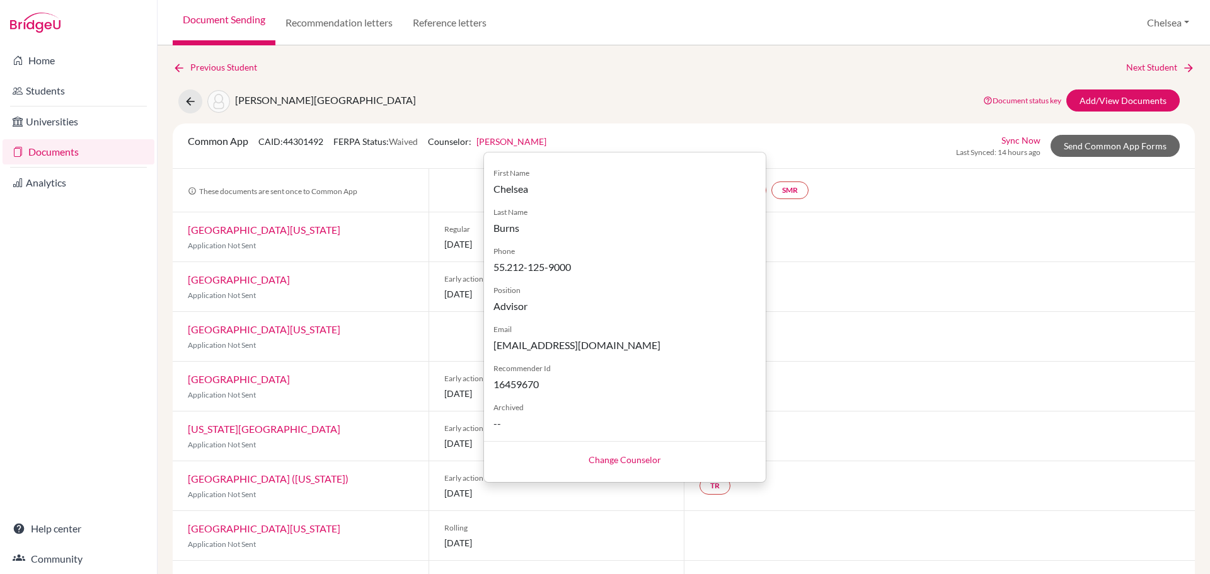
click at [459, 103] on div "Saltel, Charlotte Document status key TR Requirement. Document not uploaded yet…" at bounding box center [683, 101] width 1041 height 24
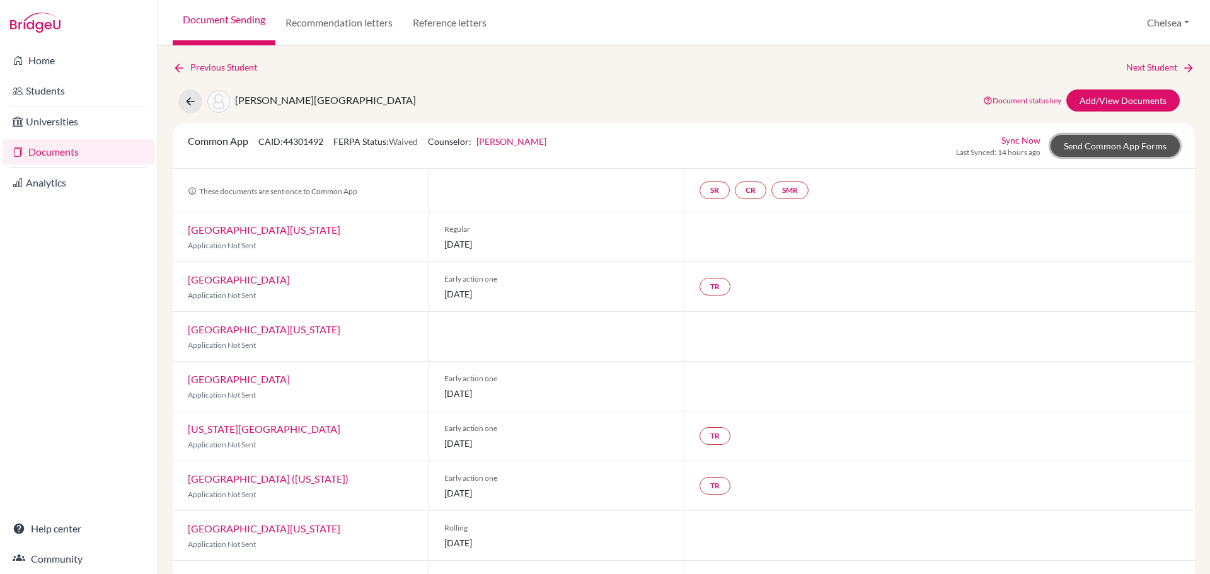
click at [1090, 143] on link "Send Common App Forms" at bounding box center [1114, 146] width 129 height 22
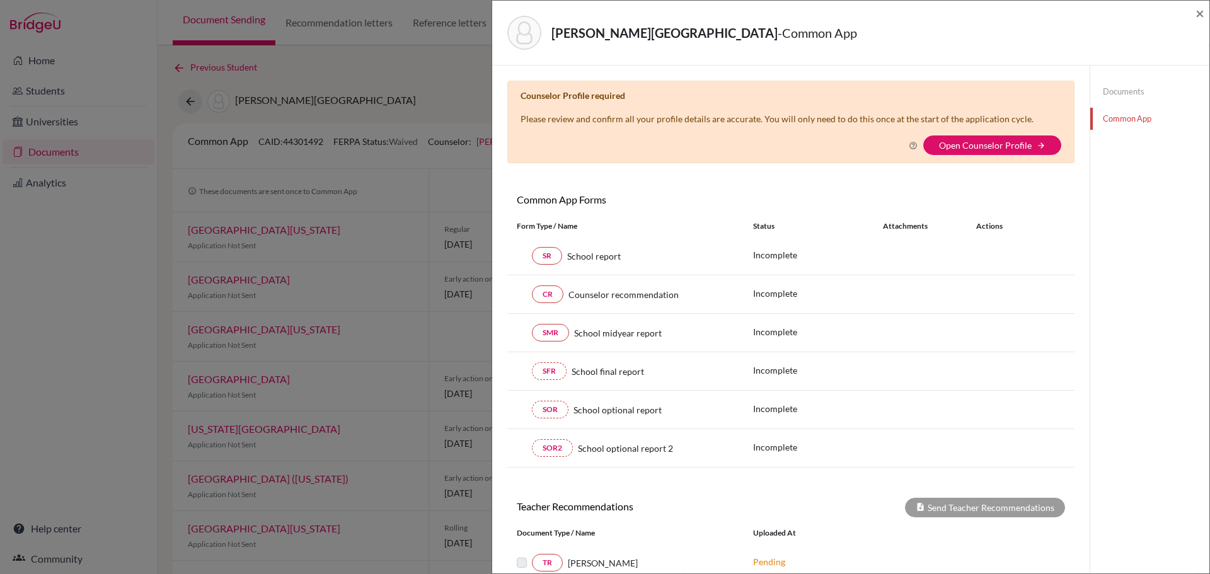
click at [445, 114] on div "Saltel, Charlotte - Common App × × Counselor Profile required Please review and…" at bounding box center [605, 287] width 1210 height 574
click at [1201, 12] on span "×" at bounding box center [1199, 13] width 9 height 18
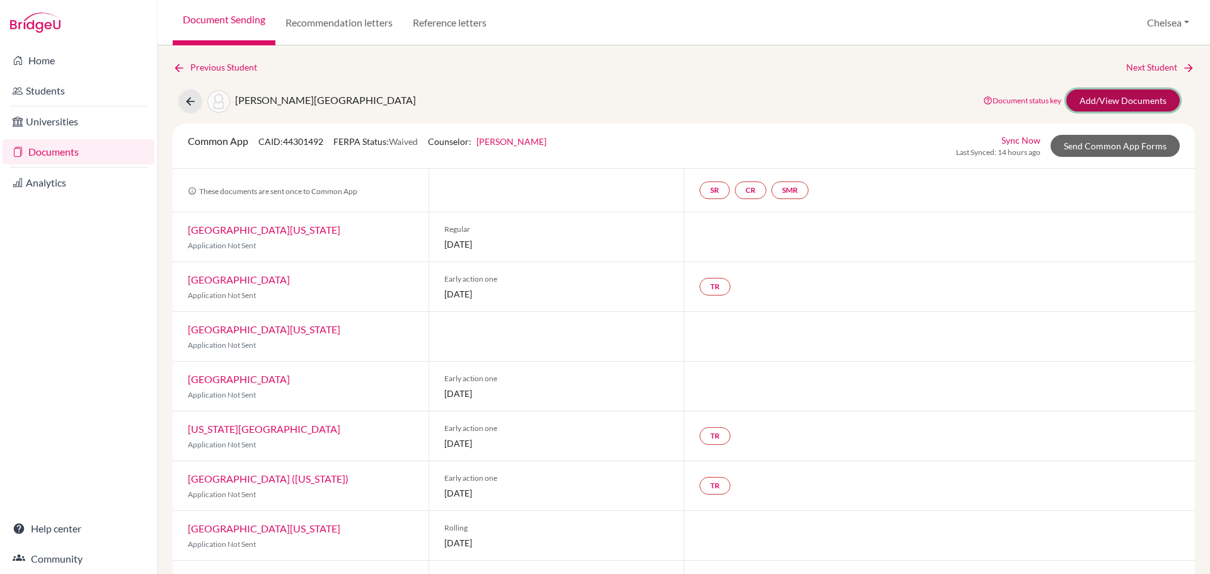
click at [1108, 100] on link "Add/View Documents" at bounding box center [1122, 100] width 113 height 22
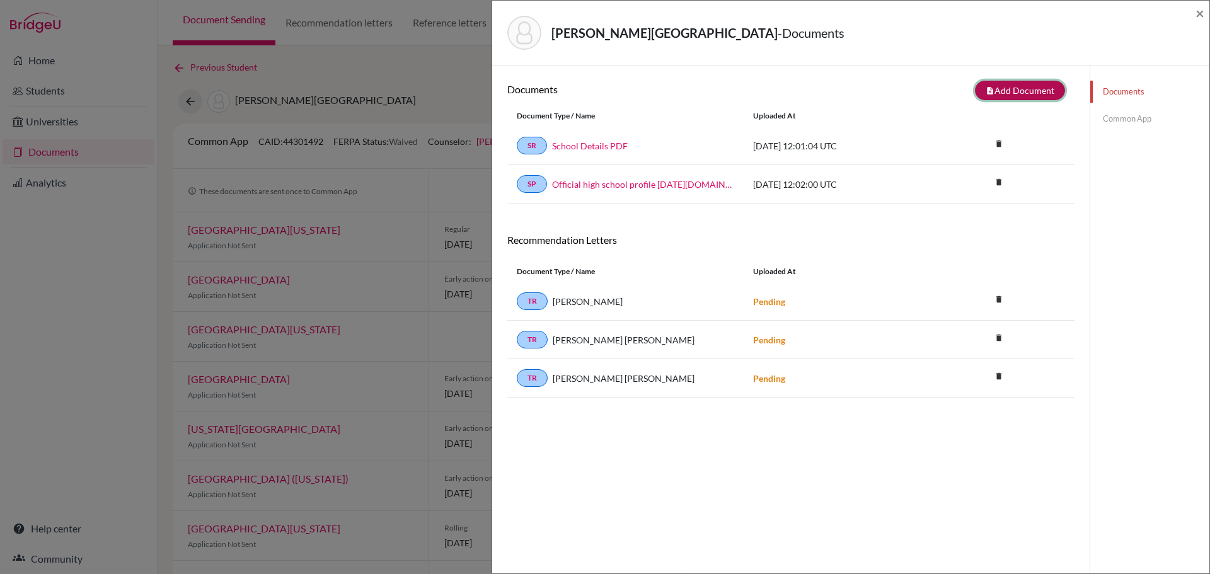
click at [1004, 91] on button "note_add Add Document" at bounding box center [1020, 91] width 90 height 20
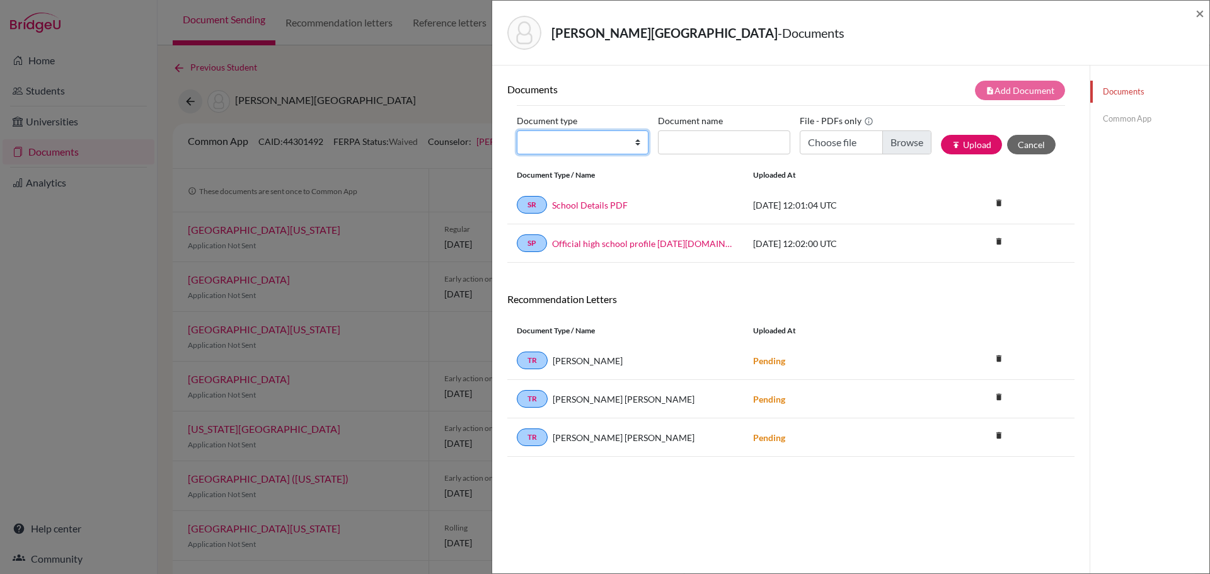
click at [600, 153] on select "Change explanation for Common App reports Counselor recommendation Internationa…" at bounding box center [583, 142] width 132 height 24
click at [1196, 13] on span "×" at bounding box center [1199, 13] width 9 height 18
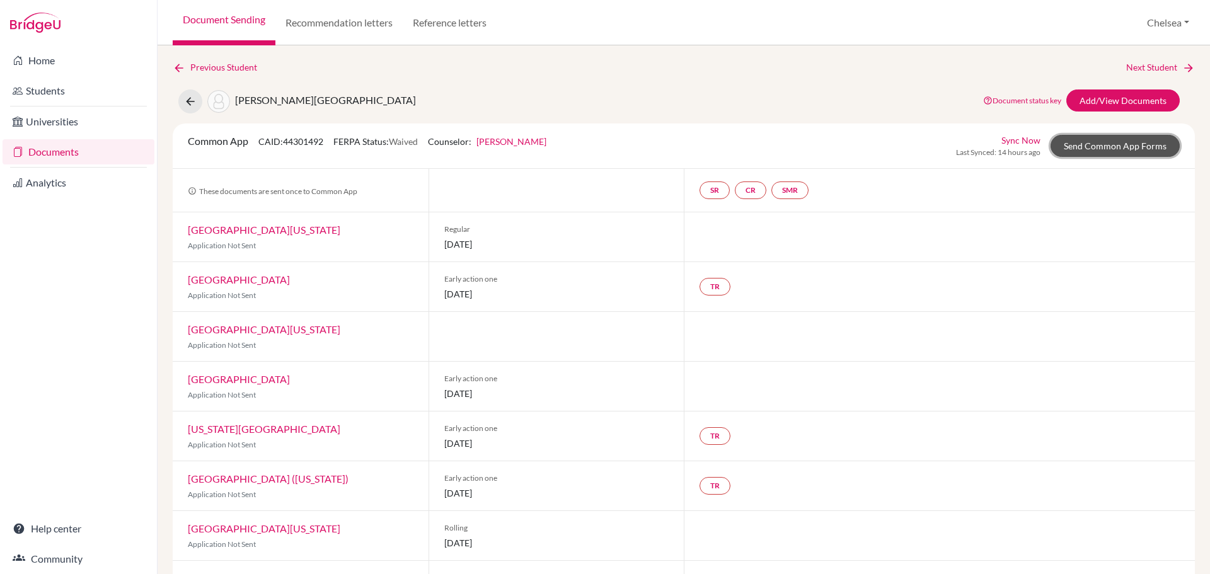
click at [1096, 149] on link "Send Common App Forms" at bounding box center [1114, 146] width 129 height 22
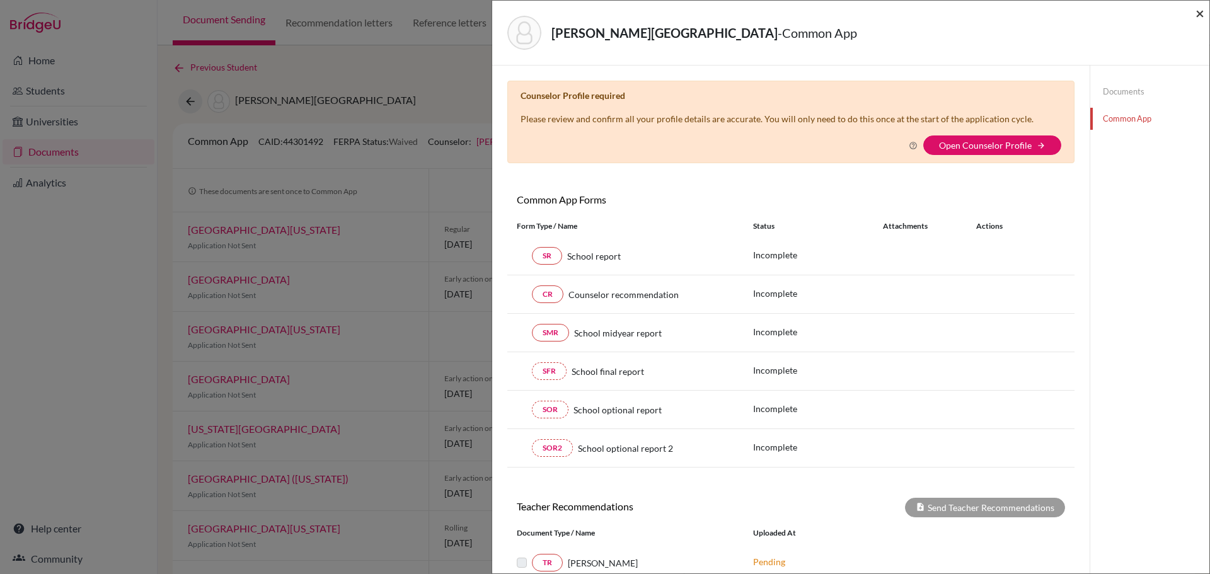
click at [1198, 13] on span "×" at bounding box center [1199, 13] width 9 height 18
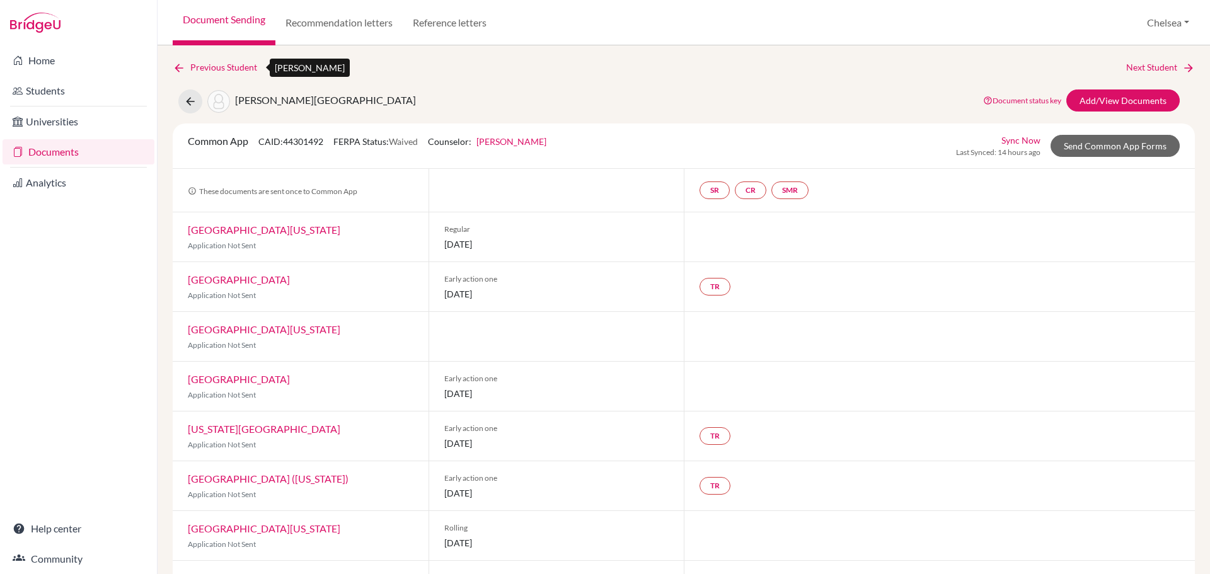
click at [176, 65] on icon at bounding box center [179, 68] width 13 height 13
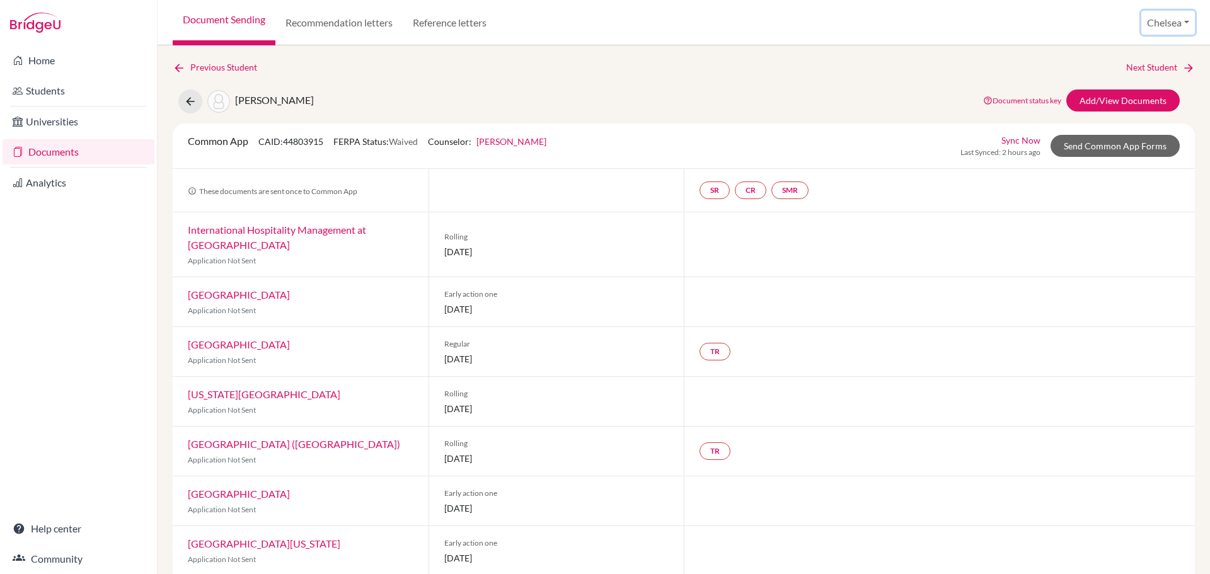
click at [1164, 32] on button "Chelsea" at bounding box center [1168, 23] width 54 height 24
click at [1129, 54] on link "Profile" at bounding box center [1147, 52] width 100 height 20
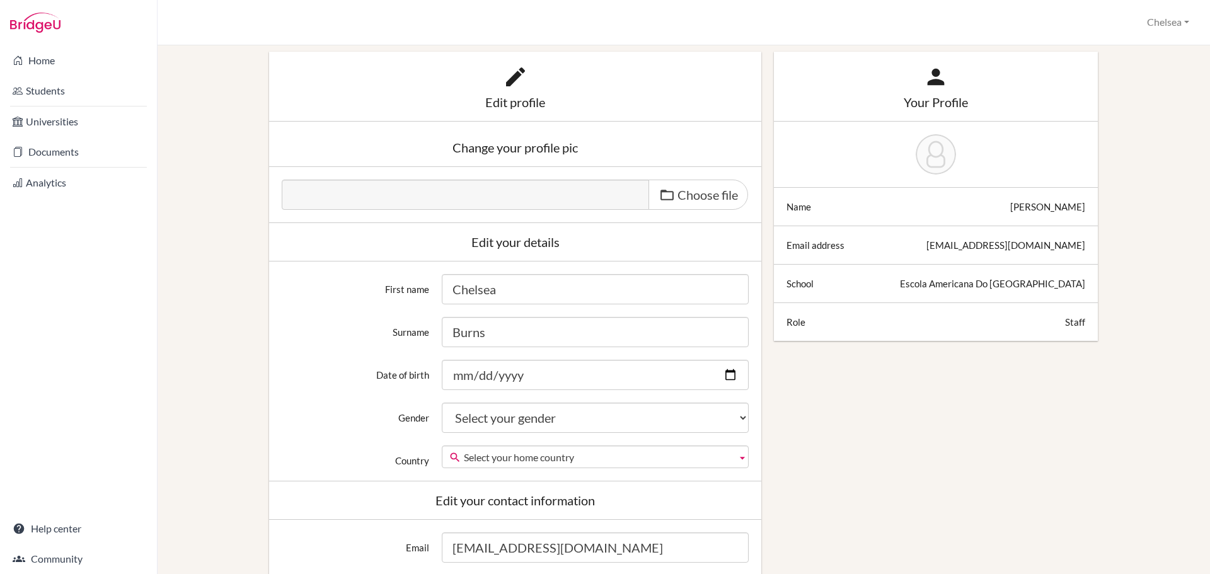
scroll to position [63, 0]
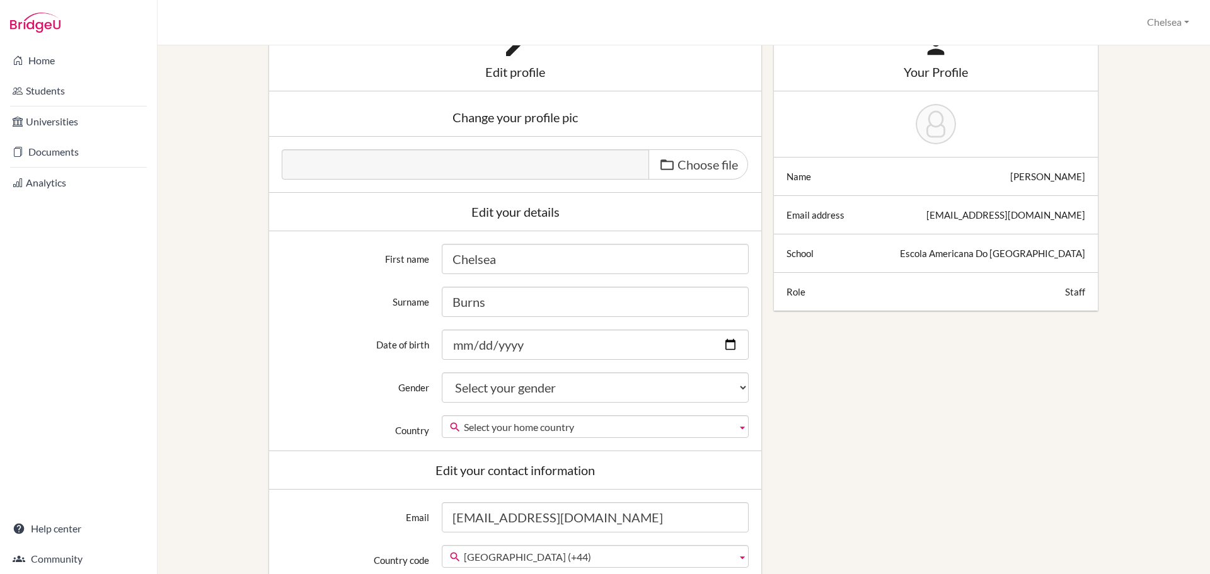
drag, startPoint x: 830, startPoint y: 292, endPoint x: 842, endPoint y: 295, distance: 11.6
click at [834, 294] on div at bounding box center [935, 291] width 299 height 13
click at [1053, 295] on div at bounding box center [935, 291] width 299 height 13
click at [1065, 292] on div "Staff" at bounding box center [1075, 291] width 20 height 13
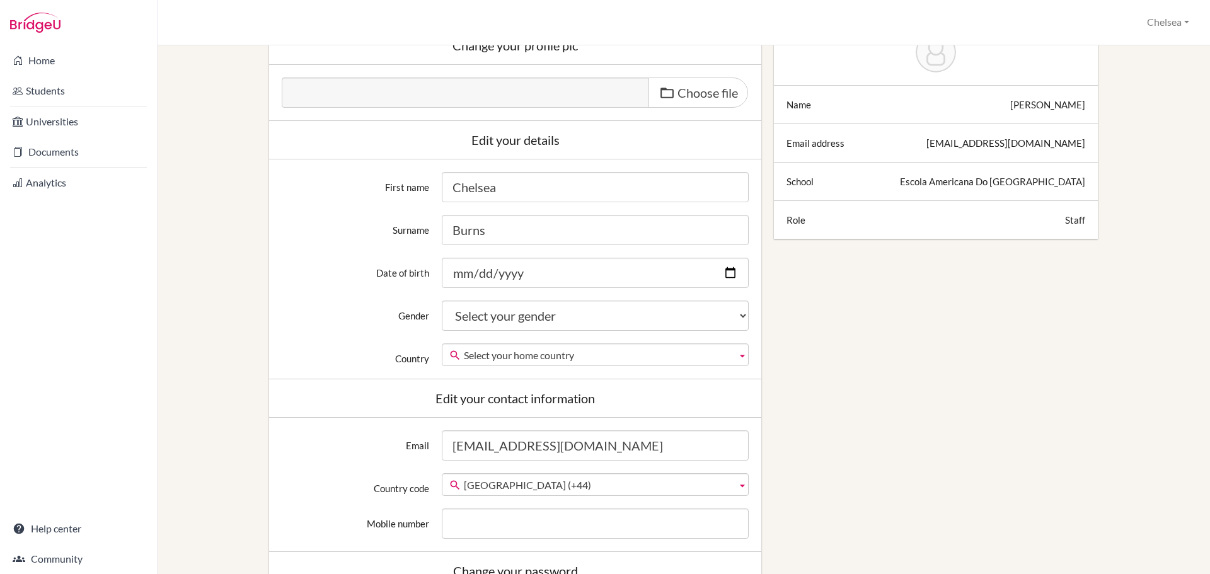
scroll to position [0, 0]
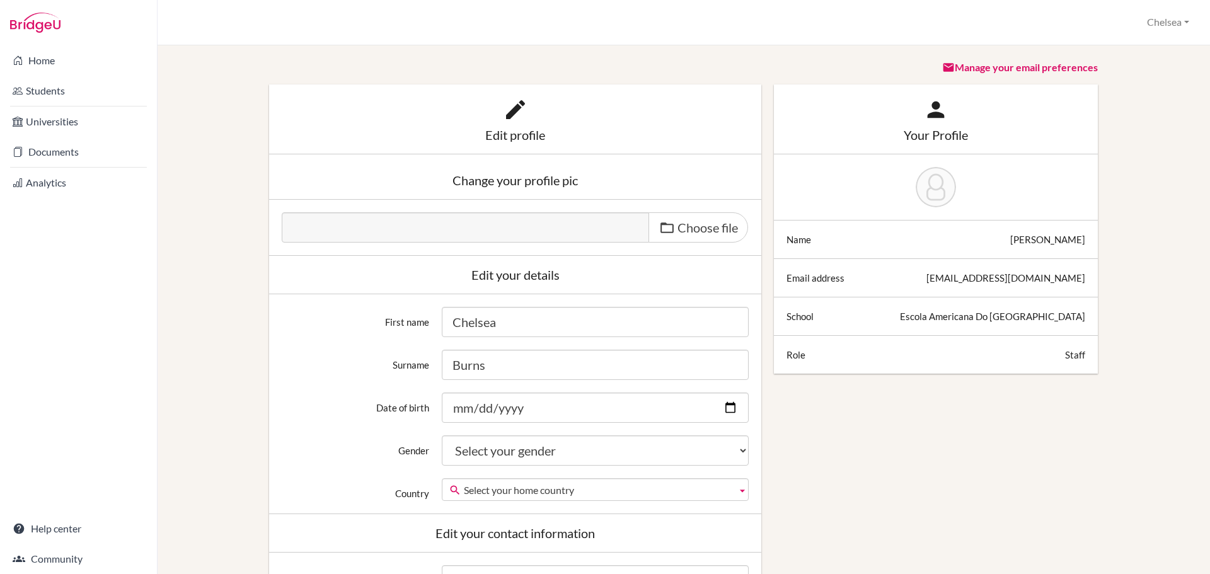
click at [1065, 354] on div "Staff" at bounding box center [1075, 354] width 20 height 13
click at [60, 60] on link "Home" at bounding box center [79, 60] width 152 height 25
click at [1168, 20] on button "Chelsea" at bounding box center [1168, 22] width 54 height 23
click at [1131, 67] on link "School Settings" at bounding box center [1144, 71] width 100 height 20
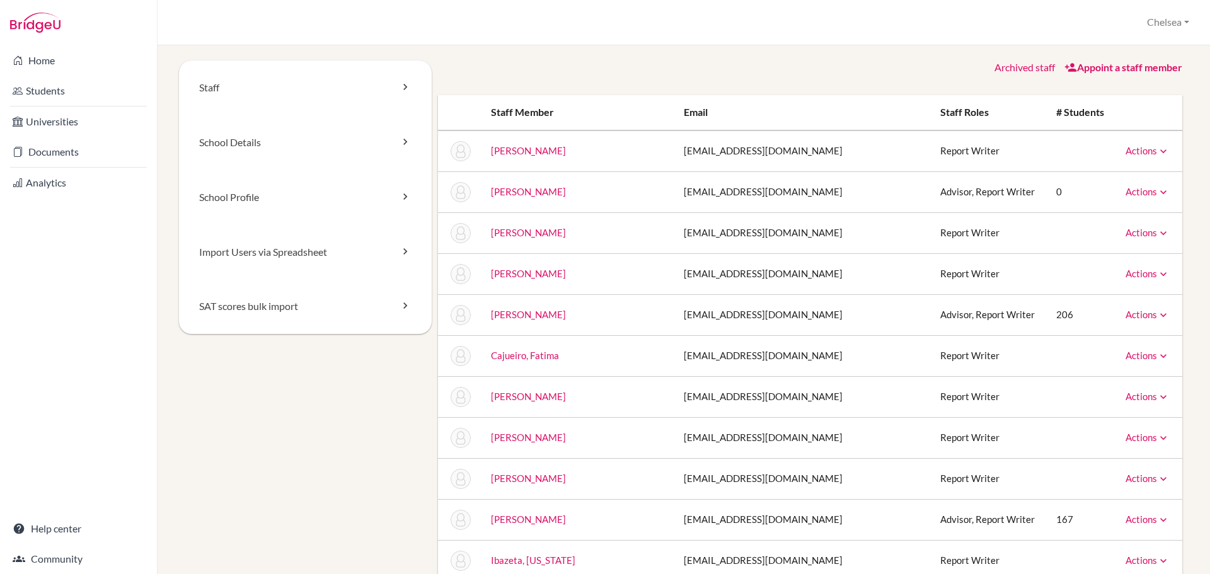
click at [1125, 315] on link "Actions" at bounding box center [1147, 314] width 44 height 11
click at [542, 310] on link "Burns, Chelsea" at bounding box center [528, 314] width 75 height 11
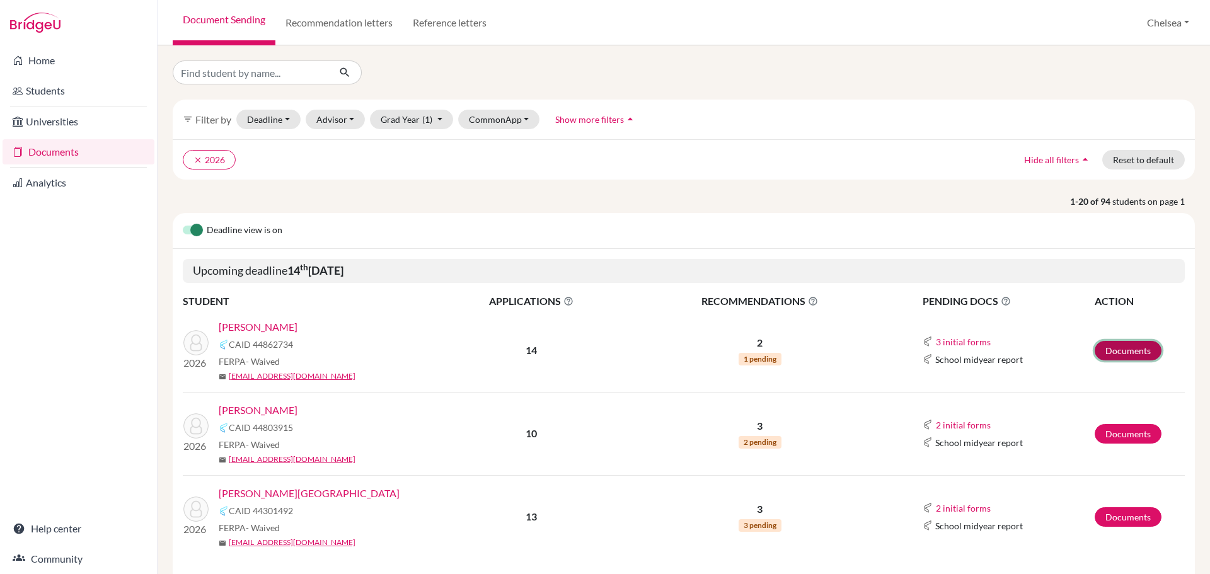
click at [1104, 348] on link "Documents" at bounding box center [1127, 351] width 67 height 20
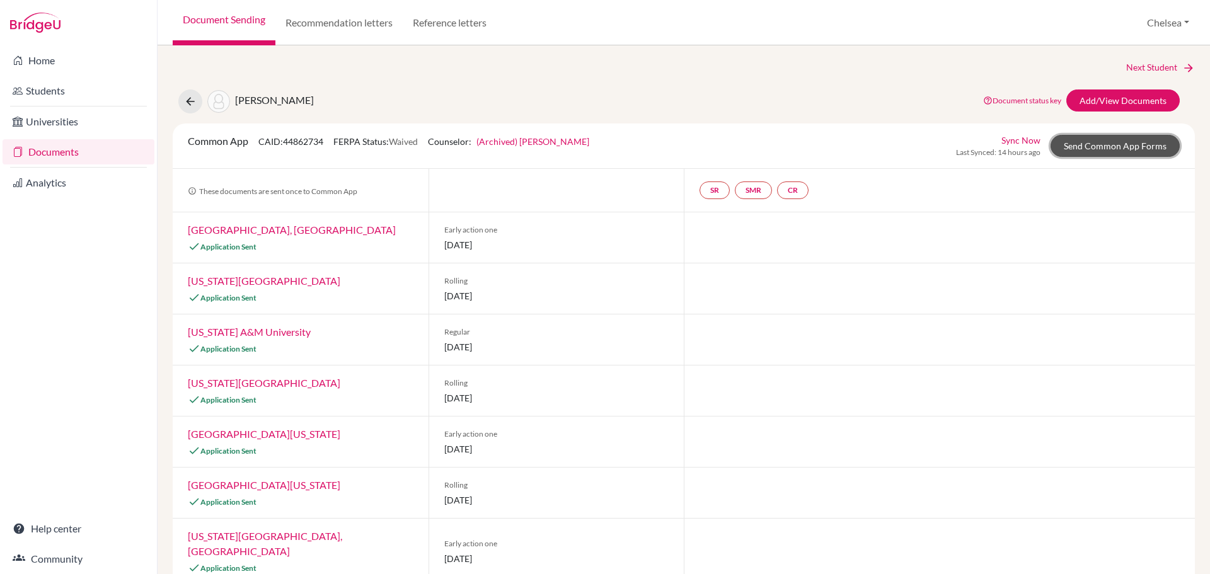
click at [1111, 146] on link "Send Common App Forms" at bounding box center [1114, 146] width 129 height 22
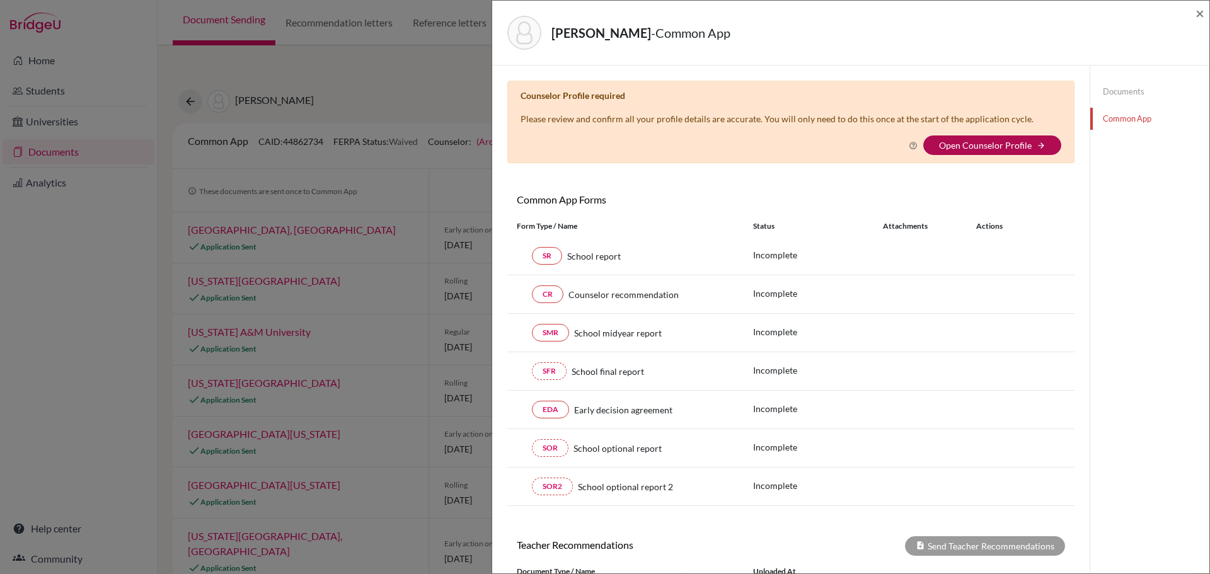
click at [980, 144] on link "Open Counselor Profile" at bounding box center [985, 145] width 93 height 11
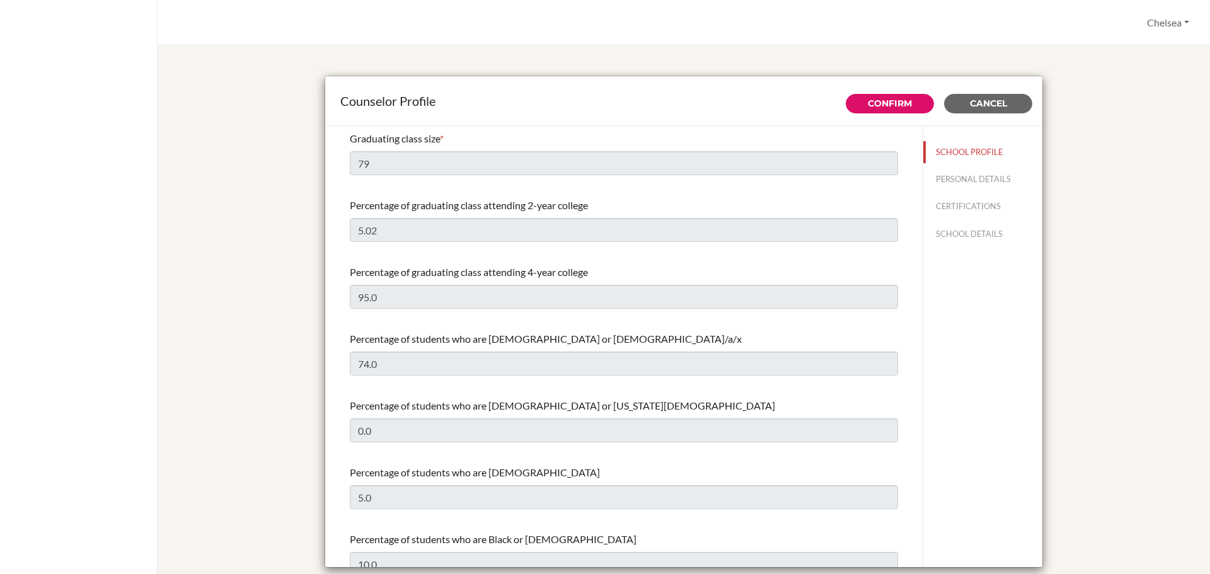
select select "0"
select select "307331"
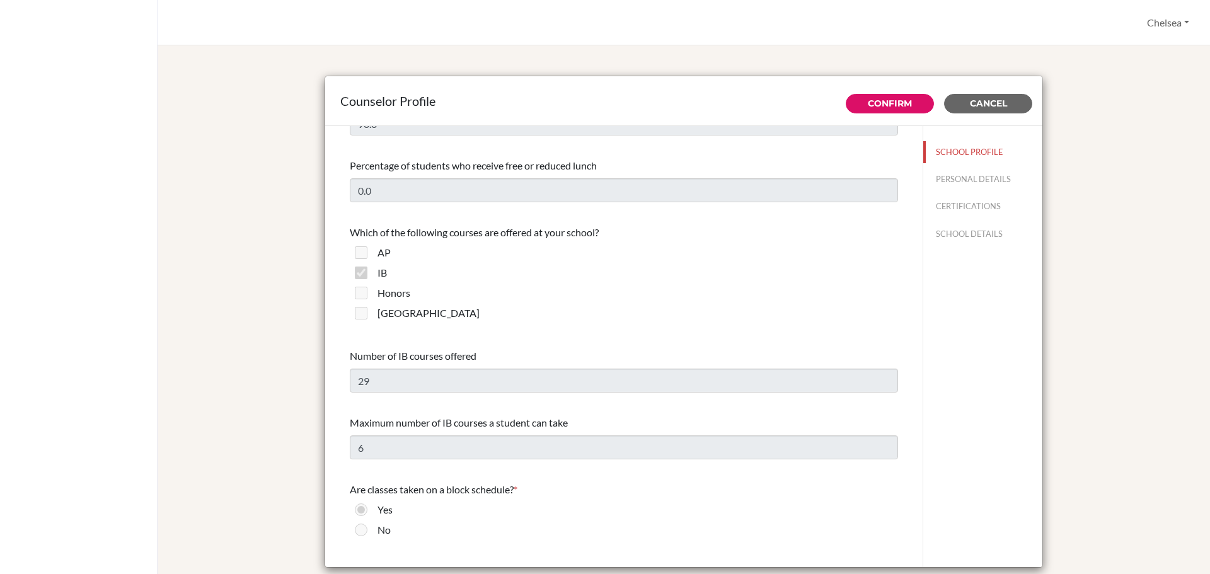
scroll to position [882, 0]
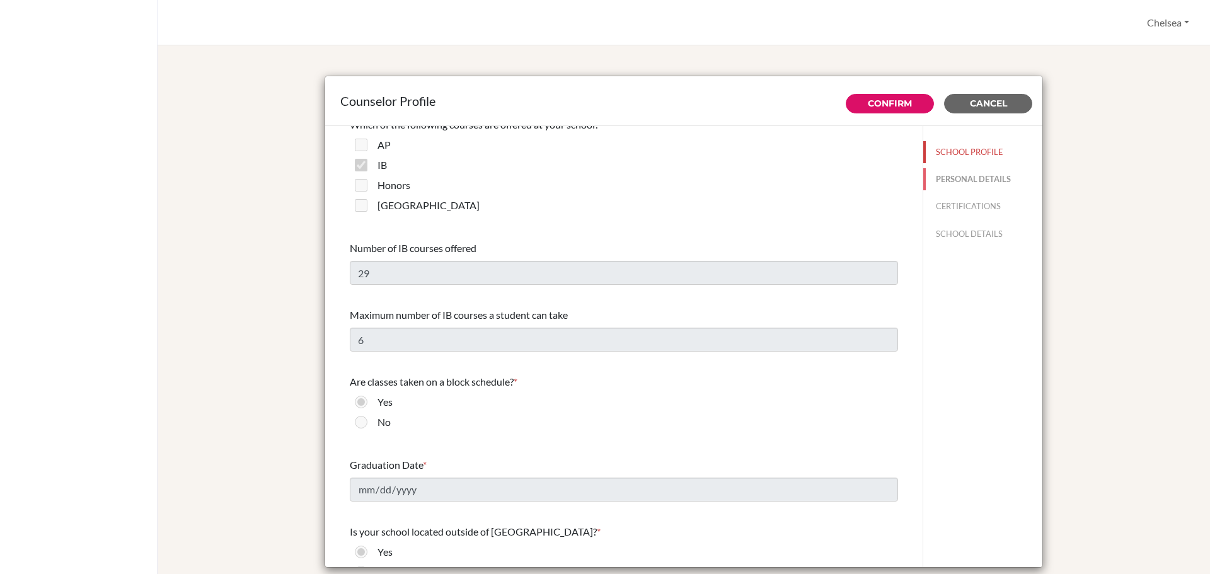
click at [959, 174] on button "PERSONAL DETAILS" at bounding box center [982, 179] width 119 height 22
type input "[PERSON_NAME]"
type input "Cifizzari"
type input "Counselor"
type input "55.21970985726"
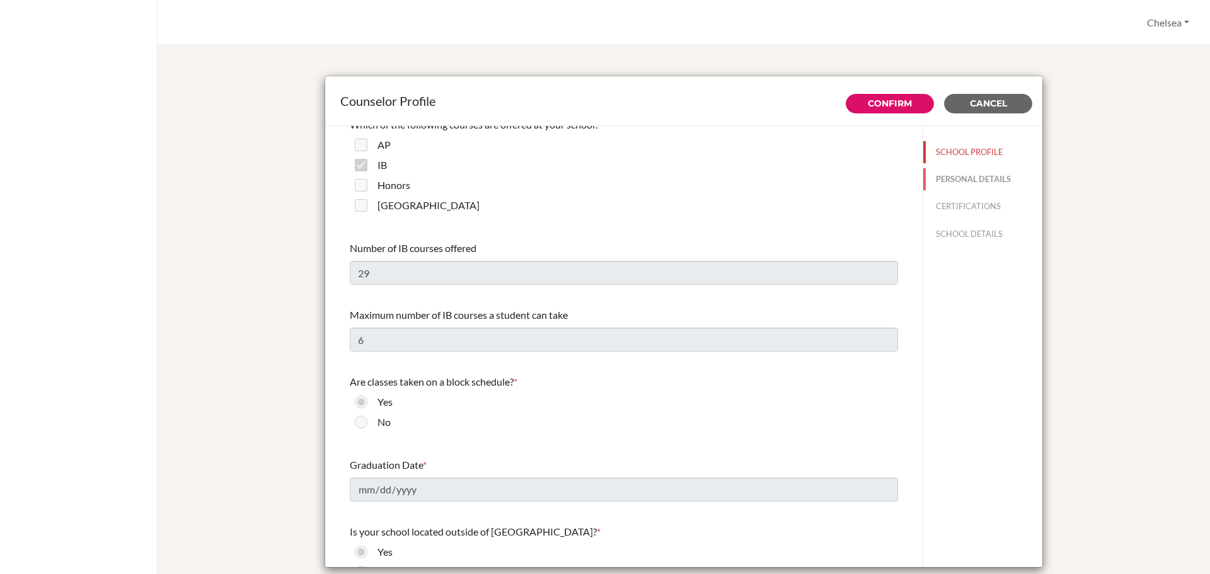
type input "[EMAIL_ADDRESS][DOMAIN_NAME]"
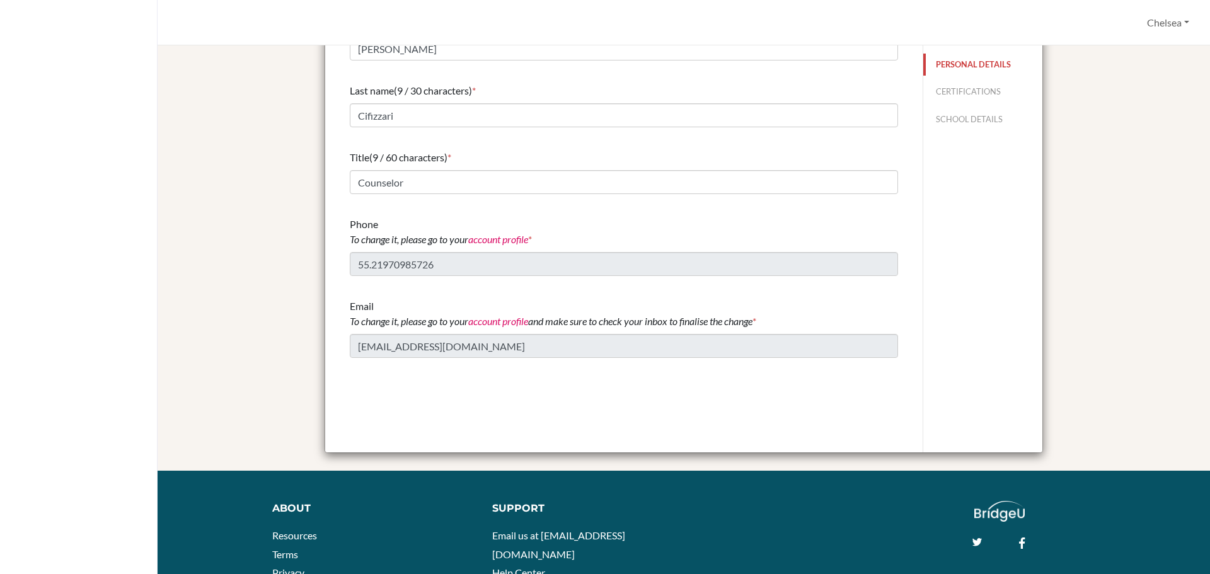
scroll to position [221, 0]
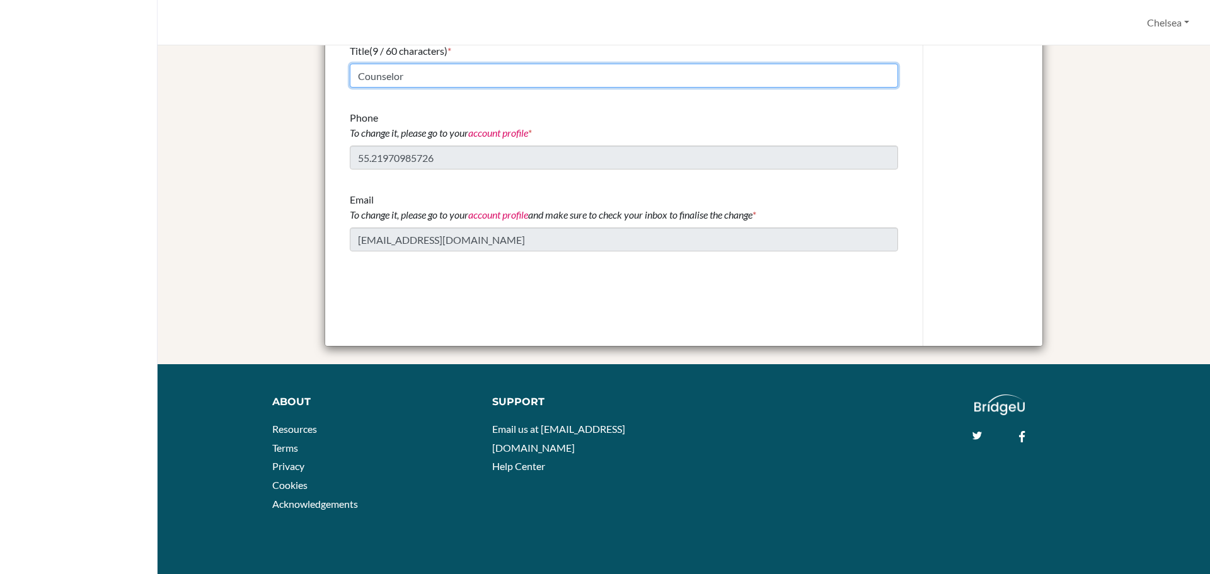
click at [564, 80] on input "Counselor" at bounding box center [624, 76] width 548 height 24
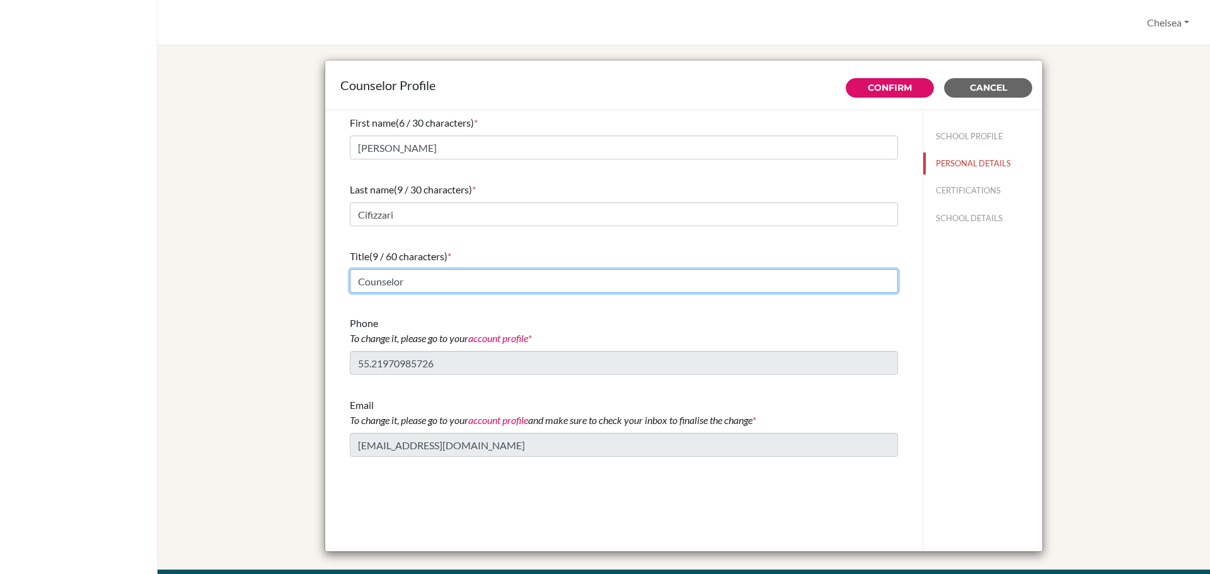
scroll to position [0, 0]
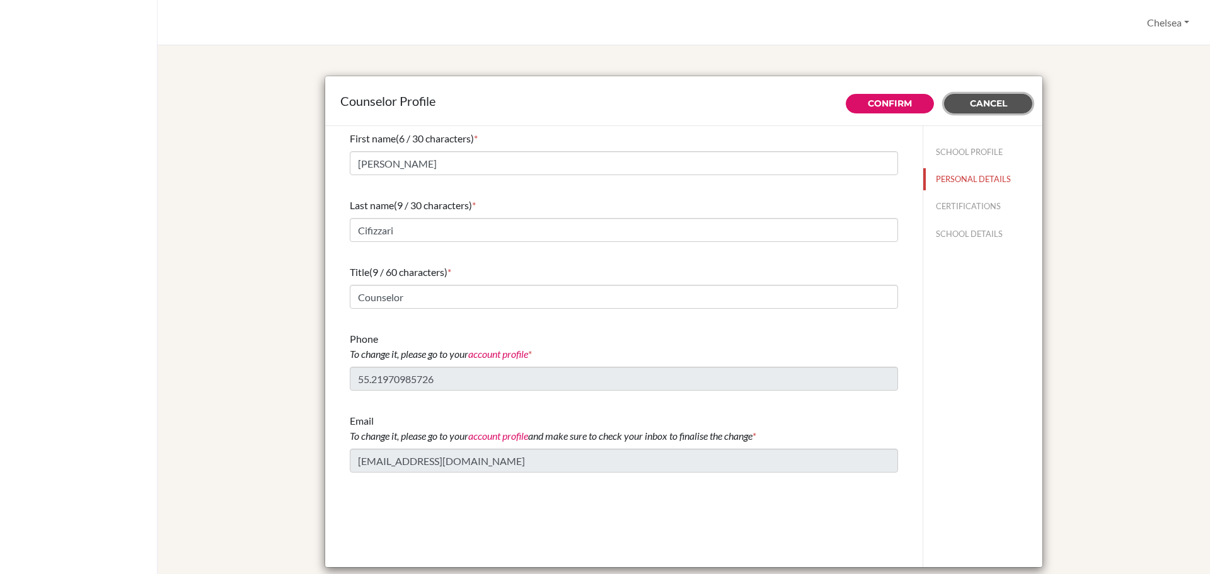
click at [988, 101] on span "Cancel" at bounding box center [988, 103] width 37 height 11
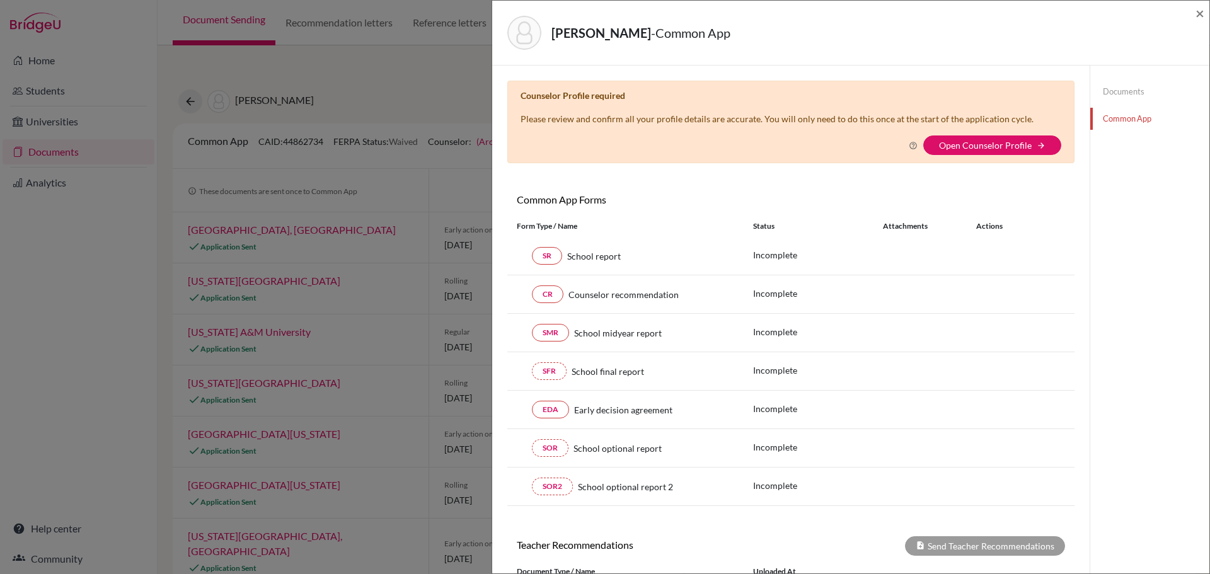
click at [385, 187] on div "[PERSON_NAME] - Common App × × Counselor Profile required Please review and con…" at bounding box center [605, 287] width 1210 height 574
click at [1195, 14] on span "×" at bounding box center [1199, 13] width 9 height 18
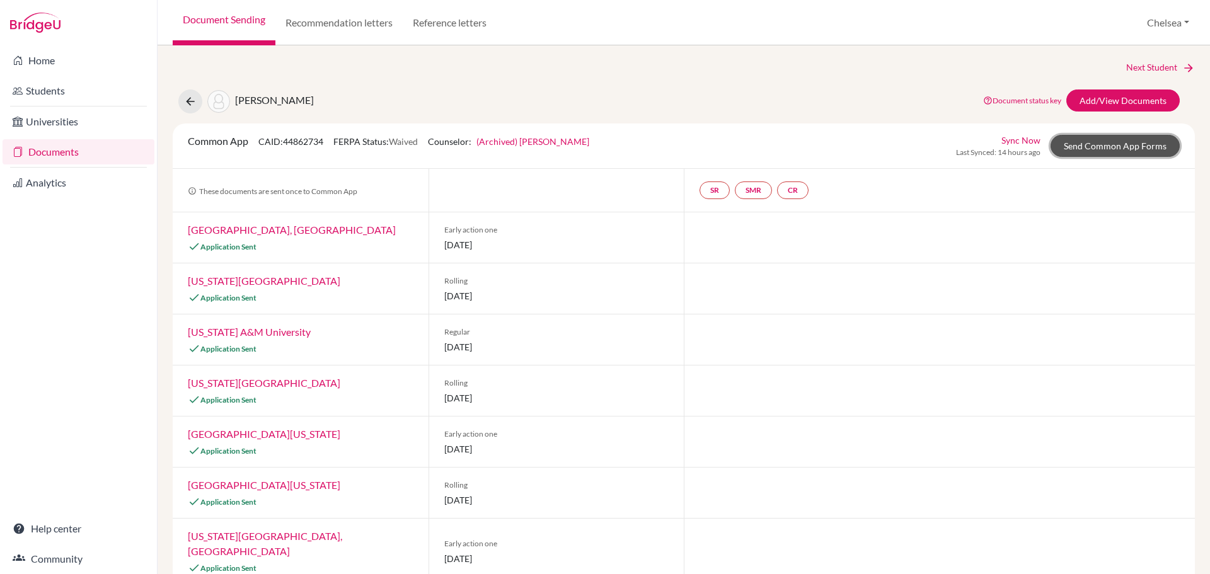
click at [1093, 146] on link "Send Common App Forms" at bounding box center [1114, 146] width 129 height 22
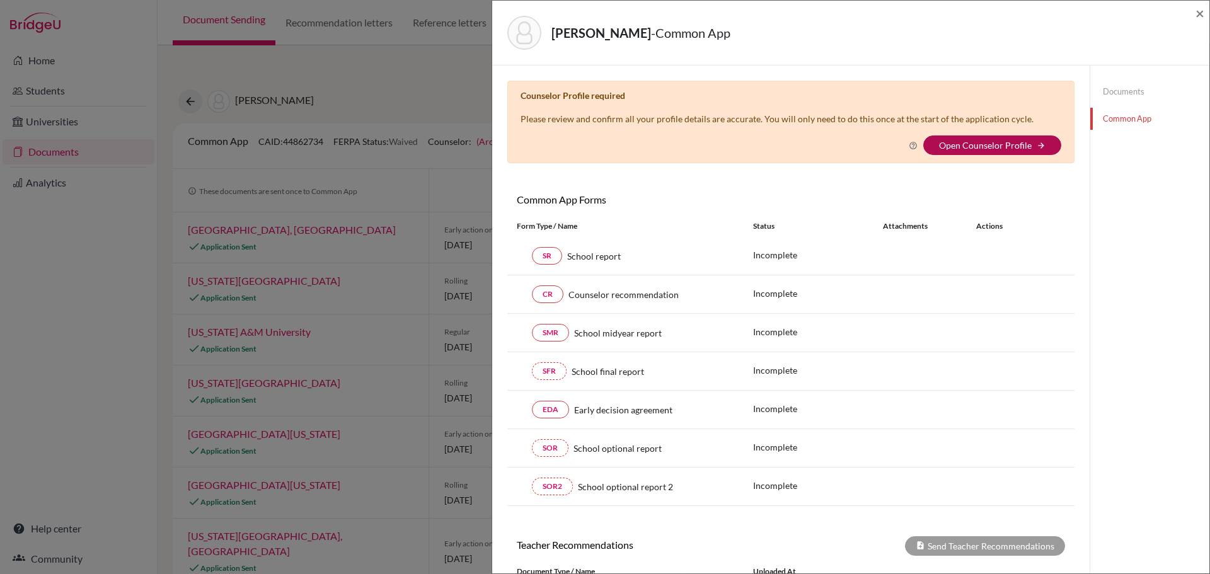
click at [995, 147] on link "Open Counselor Profile" at bounding box center [985, 145] width 93 height 11
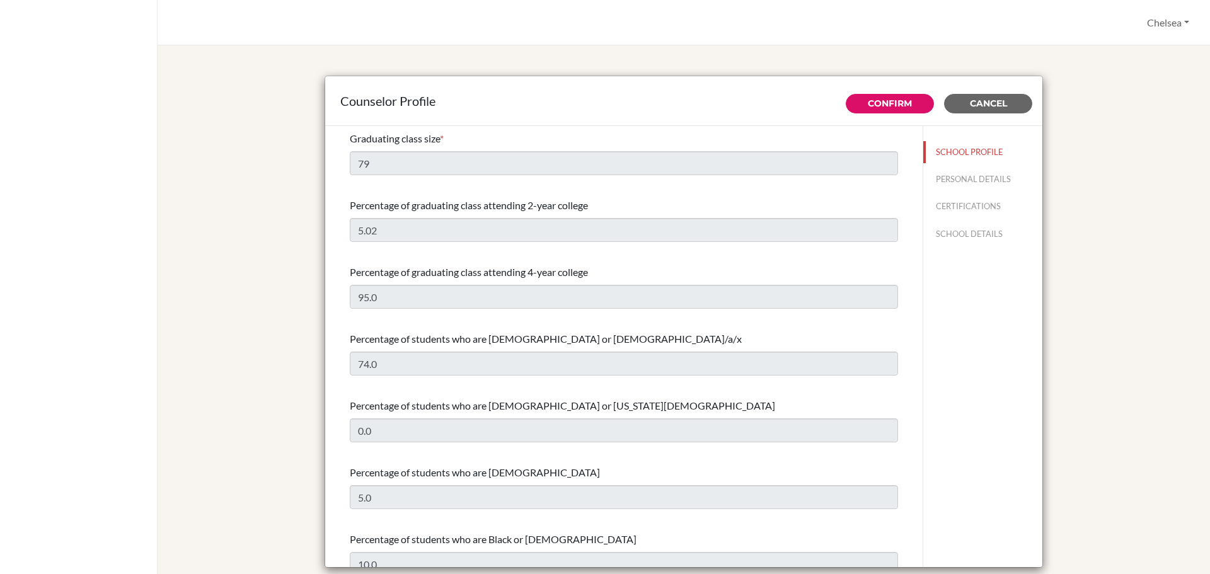
select select "0"
select select "307331"
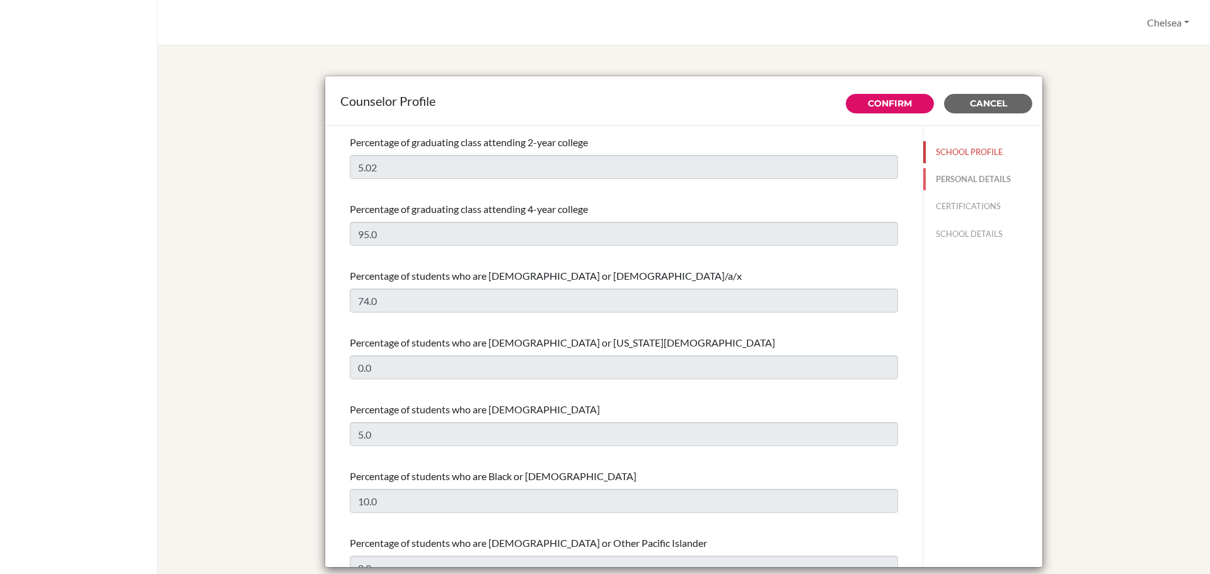
click at [951, 176] on button "PERSONAL DETAILS" at bounding box center [982, 179] width 119 height 22
type input "[PERSON_NAME]"
type input "Cifizzari"
type input "Counselor"
type input "55.21970985726"
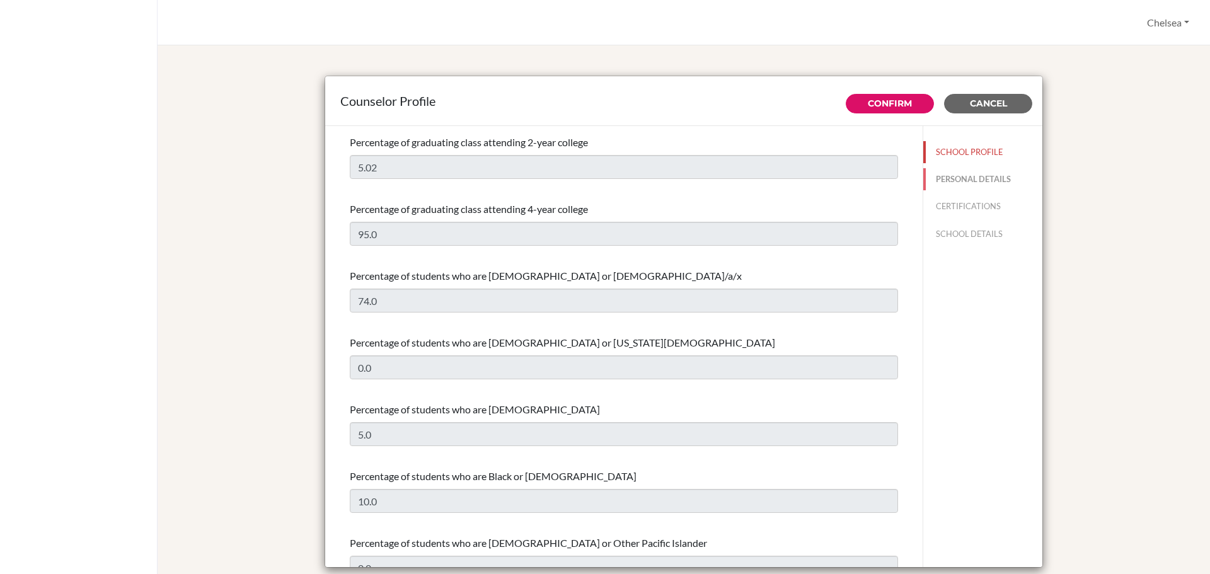
type input "[EMAIL_ADDRESS][DOMAIN_NAME]"
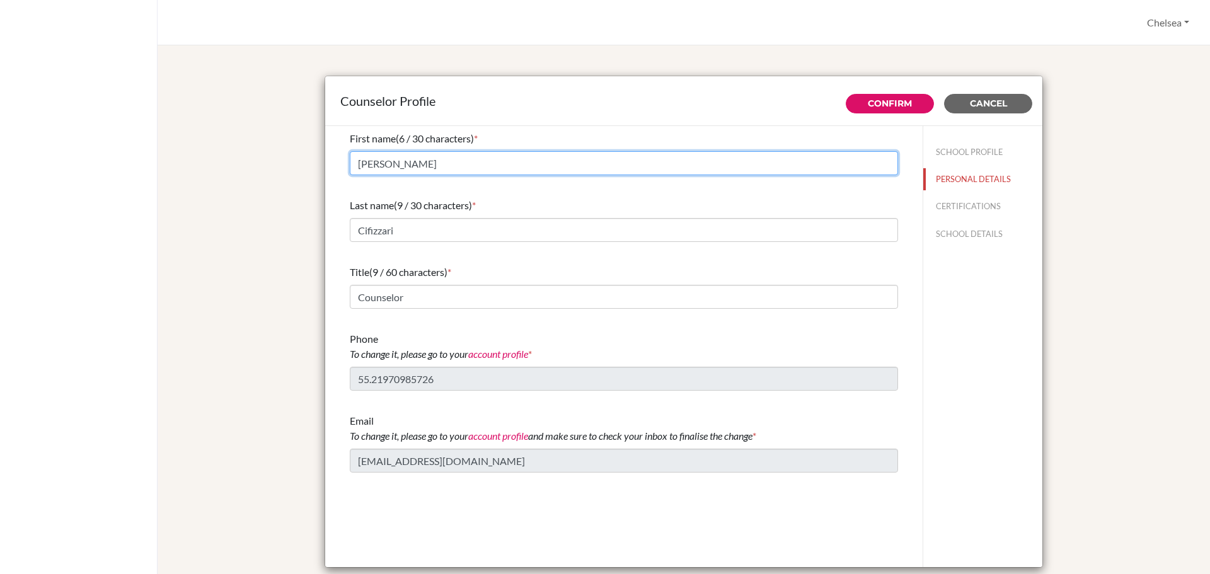
drag, startPoint x: 387, startPoint y: 163, endPoint x: 352, endPoint y: 163, distance: 35.3
click at [352, 163] on input "[PERSON_NAME]" at bounding box center [624, 163] width 548 height 24
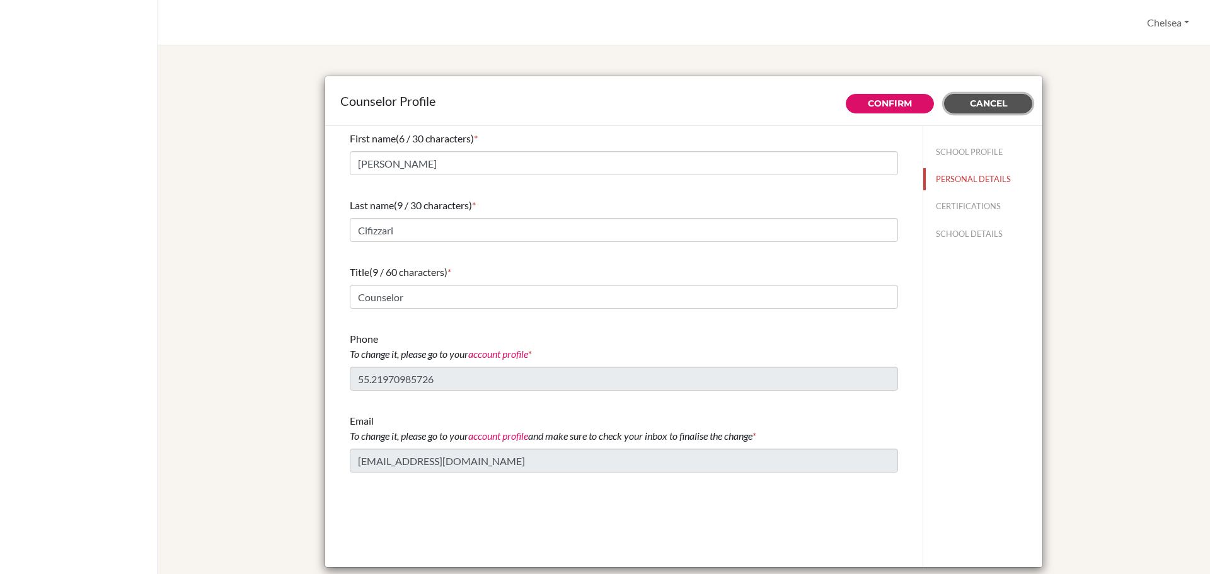
click at [985, 102] on span "Cancel" at bounding box center [988, 103] width 37 height 11
click at [1169, 17] on button "Chelsea" at bounding box center [1168, 23] width 54 height 24
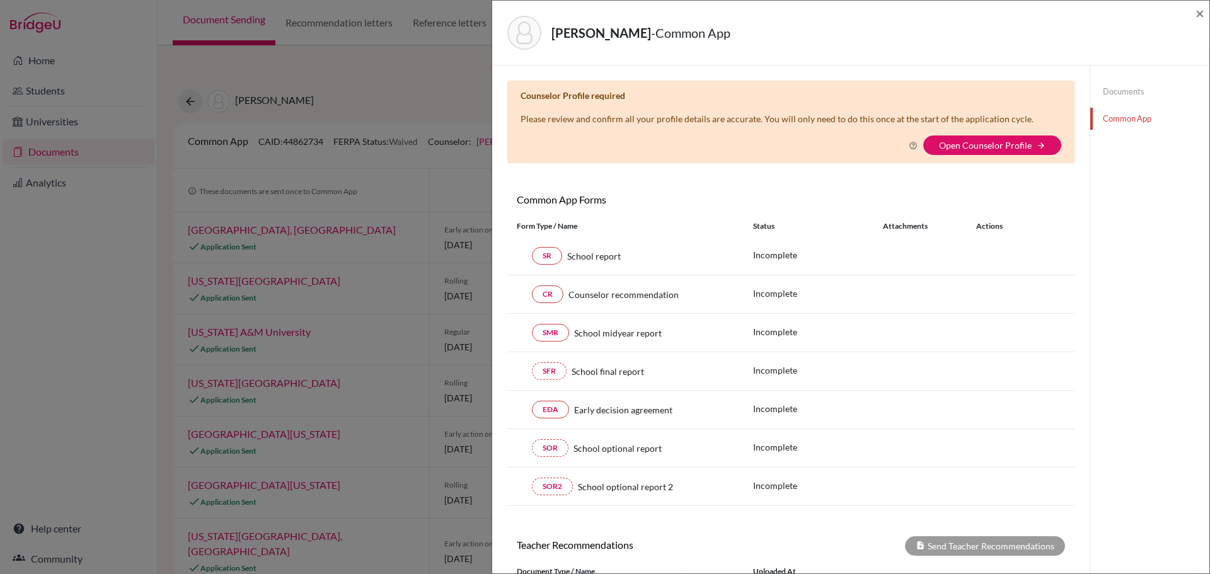
click at [1204, 14] on div "[PERSON_NAME] App ×" at bounding box center [850, 33] width 717 height 65
click at [1199, 11] on span "×" at bounding box center [1199, 13] width 9 height 18
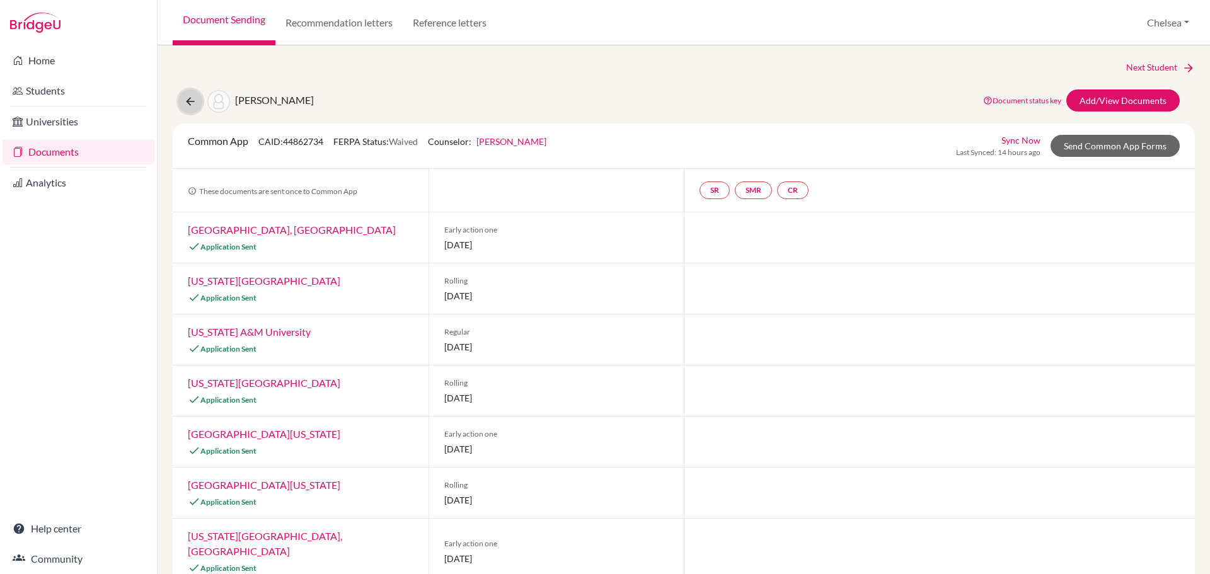
click at [190, 103] on icon at bounding box center [190, 101] width 13 height 13
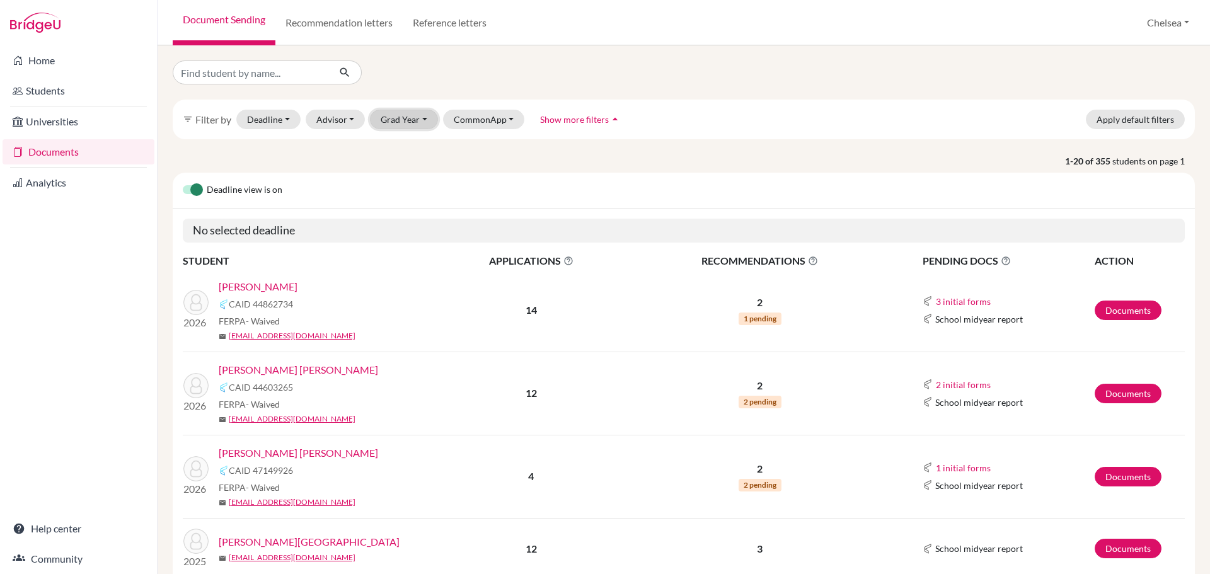
click at [428, 113] on button "Grad Year" at bounding box center [404, 120] width 68 height 20
click at [404, 189] on span "2026" at bounding box center [397, 186] width 23 height 15
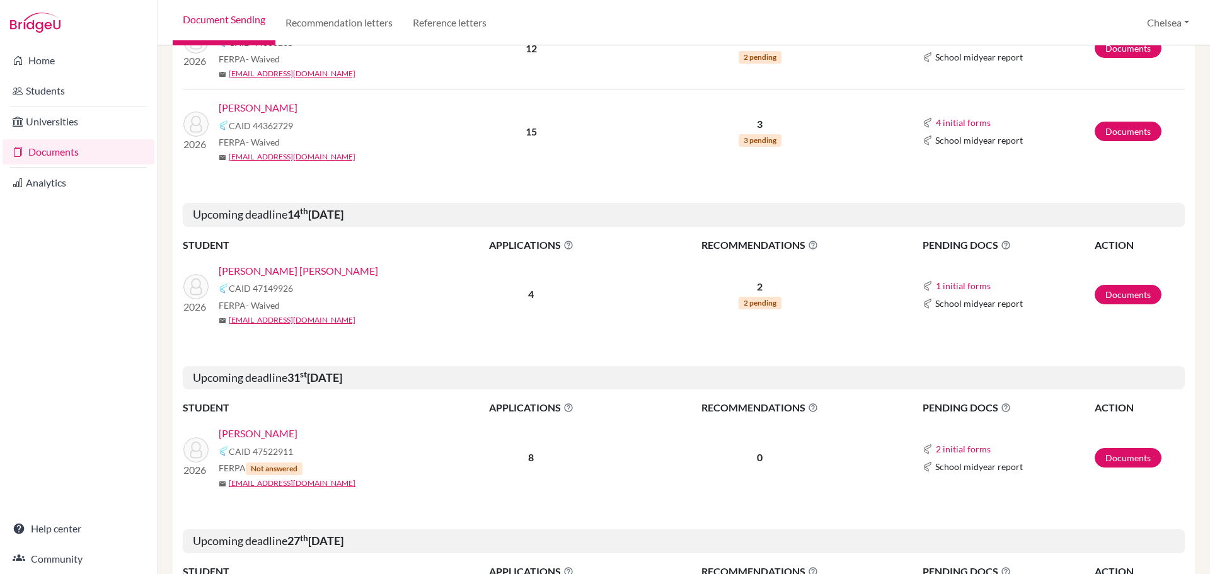
scroll to position [693, 0]
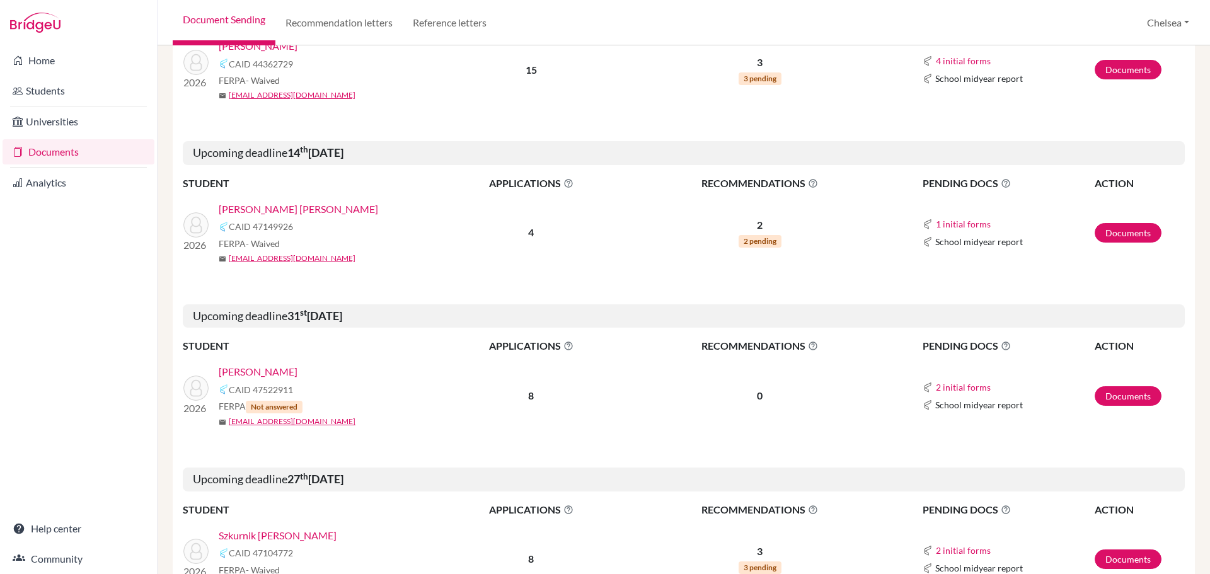
click at [278, 376] on link "[PERSON_NAME]" at bounding box center [258, 371] width 79 height 15
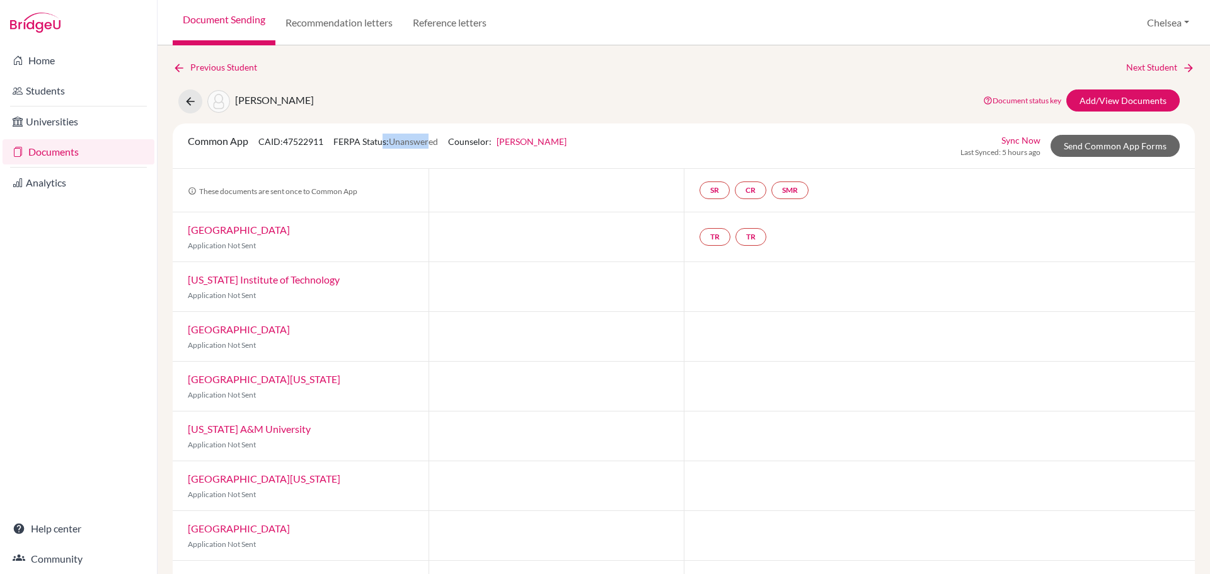
drag, startPoint x: 387, startPoint y: 142, endPoint x: 433, endPoint y: 146, distance: 46.8
click at [433, 146] on span "FERPA Status: Unanswered" at bounding box center [385, 141] width 105 height 11
click at [433, 146] on span "Unanswered" at bounding box center [413, 141] width 49 height 11
click at [186, 67] on link "Previous Student" at bounding box center [220, 67] width 94 height 14
